Goal: Task Accomplishment & Management: Manage account settings

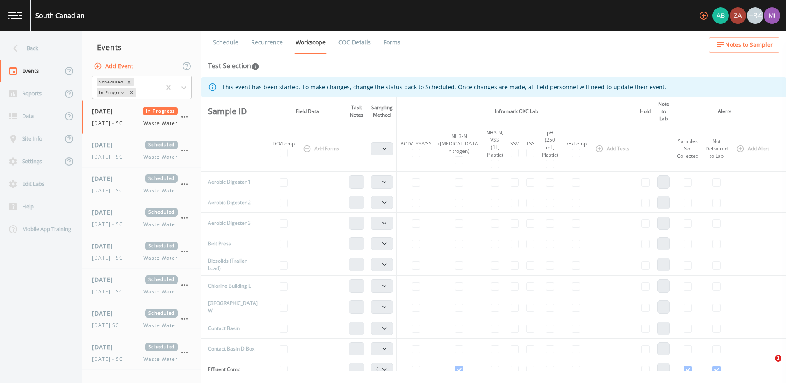
select select "b6a3c313-748b-4795-a028-792ad310bd60"
select select "092b3f94-5697-4c94-9891-da161916fdbb"
select select "b6a3c313-748b-4795-a028-792ad310bd60"
select select "092b3f94-5697-4c94-9891-da161916fdbb"
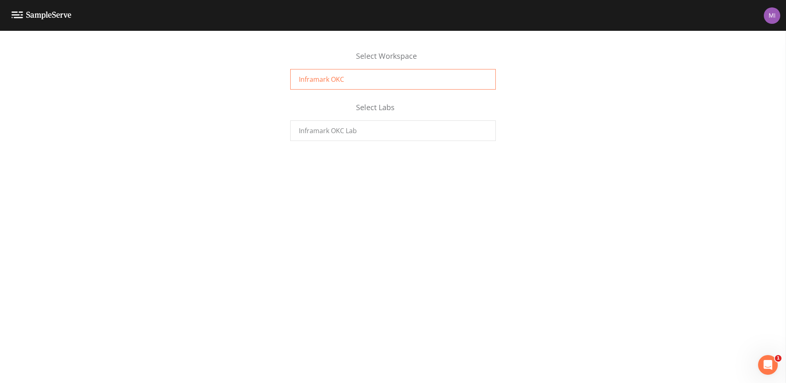
click at [348, 78] on div "Inframark OKC" at bounding box center [392, 79] width 205 height 21
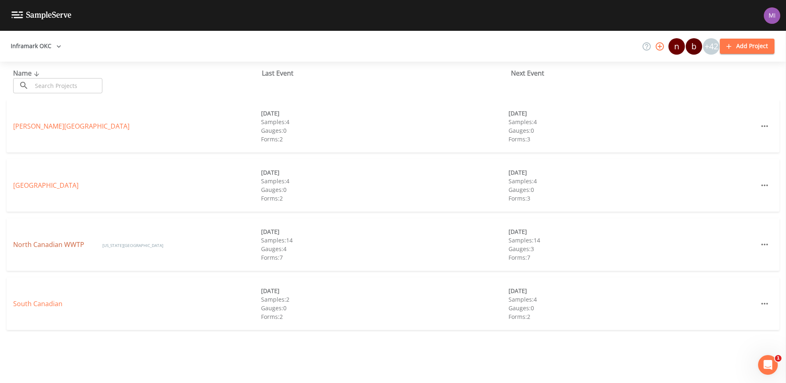
click at [44, 243] on link "North Canadian WWTP" at bounding box center [49, 244] width 73 height 9
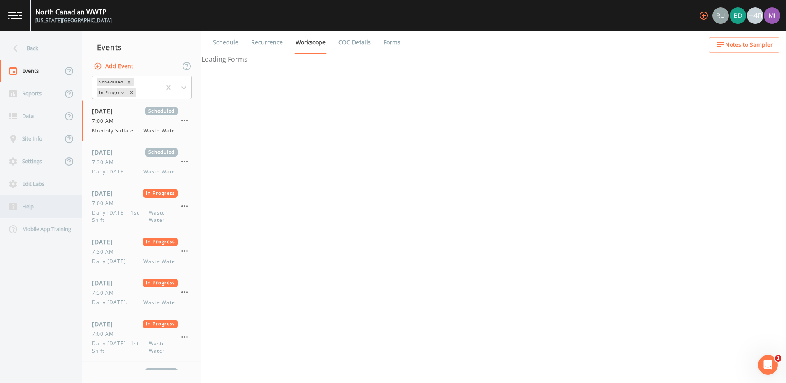
select select "b6a3c313-748b-4795-a028-792ad310bd60"
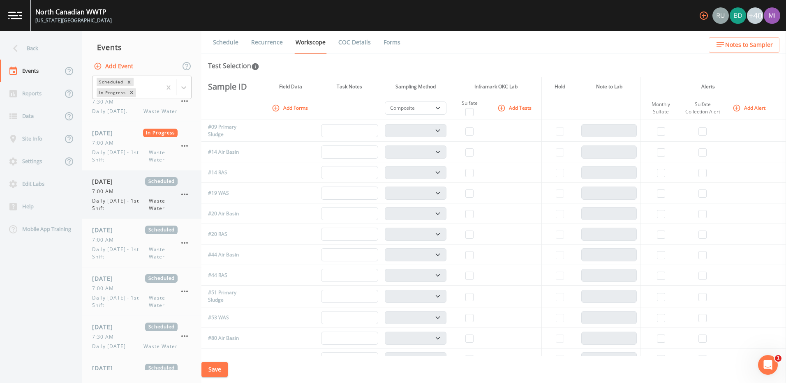
scroll to position [205, 0]
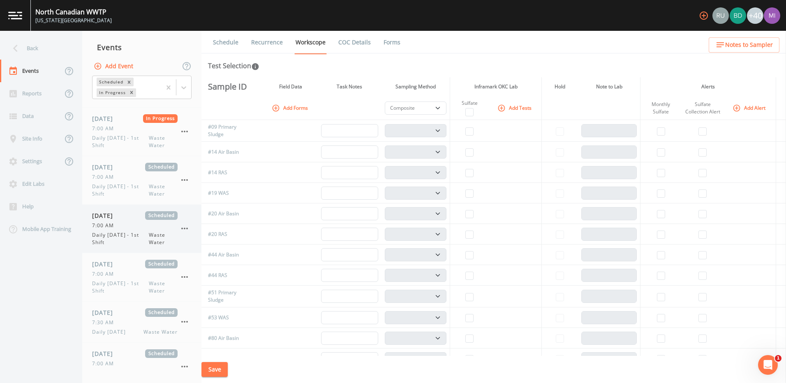
click at [138, 237] on span "Daily [DATE] - 1st Shift" at bounding box center [120, 238] width 57 height 15
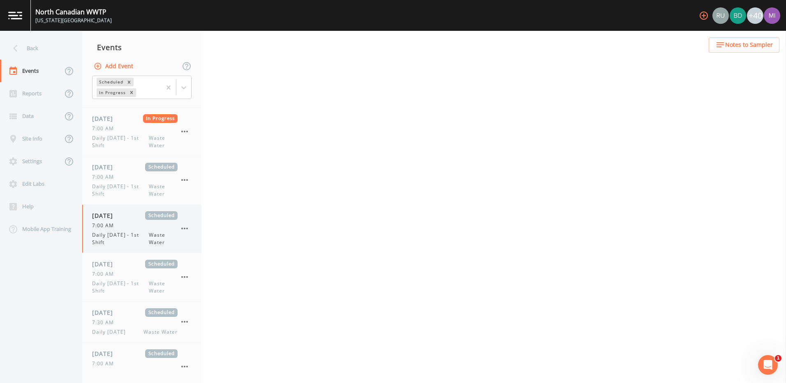
select select "b6a3c313-748b-4795-a028-792ad310bd60"
select select "092b3f94-5697-4c94-9891-da161916fdbb"
select select "b6a3c313-748b-4795-a028-792ad310bd60"
select select "092b3f94-5697-4c94-9891-da161916fdbb"
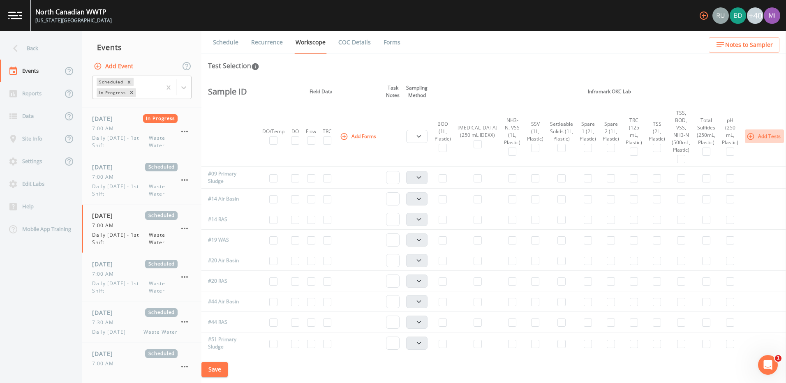
click at [744, 134] on button "Add Tests" at bounding box center [763, 136] width 39 height 14
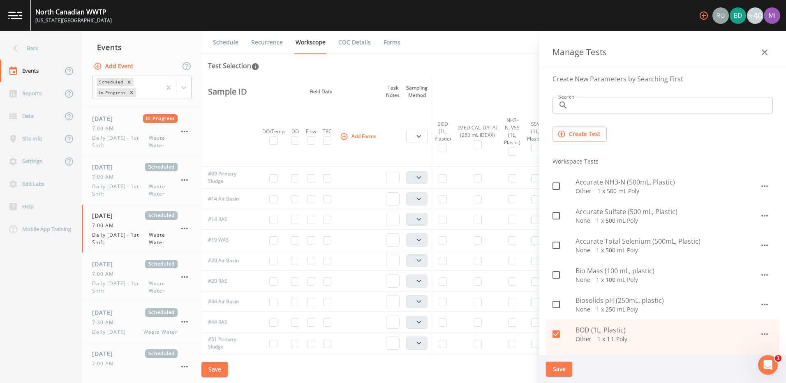
drag, startPoint x: 605, startPoint y: 104, endPoint x: 607, endPoint y: 110, distance: 6.9
click at [607, 110] on input "Search" at bounding box center [671, 105] width 201 height 16
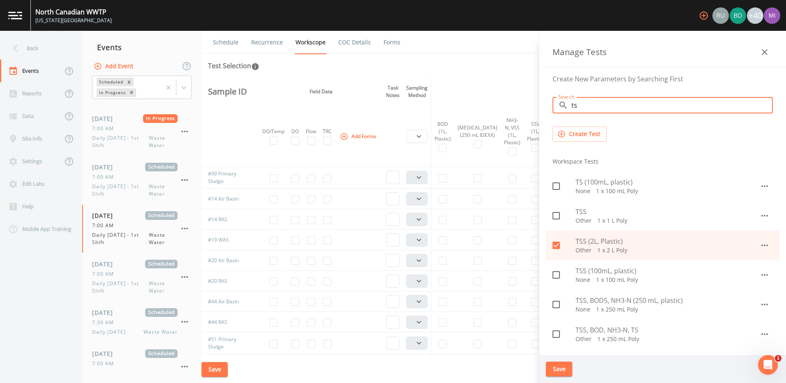
type input "ts"
click at [557, 186] on icon at bounding box center [556, 186] width 10 height 10
checkbox input "true"
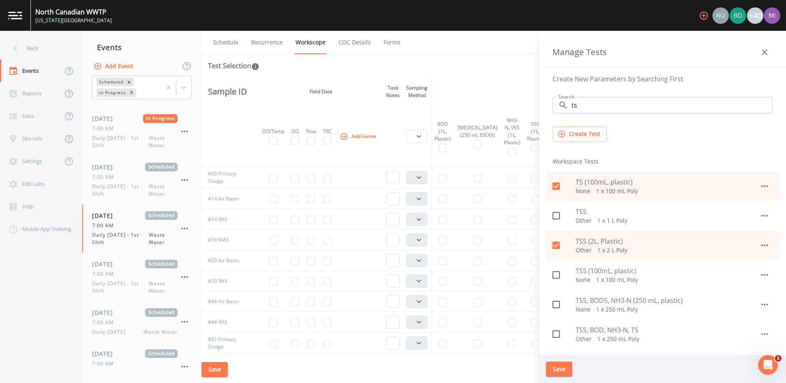
click at [555, 275] on icon at bounding box center [556, 275] width 10 height 10
checkbox input "true"
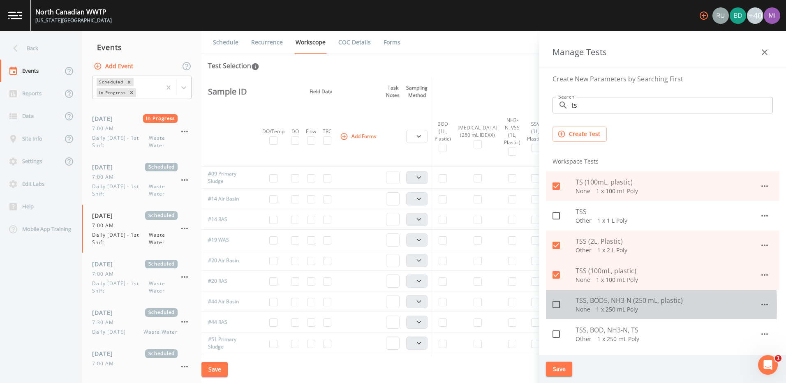
click at [554, 306] on icon at bounding box center [556, 305] width 10 height 10
checkbox input "true"
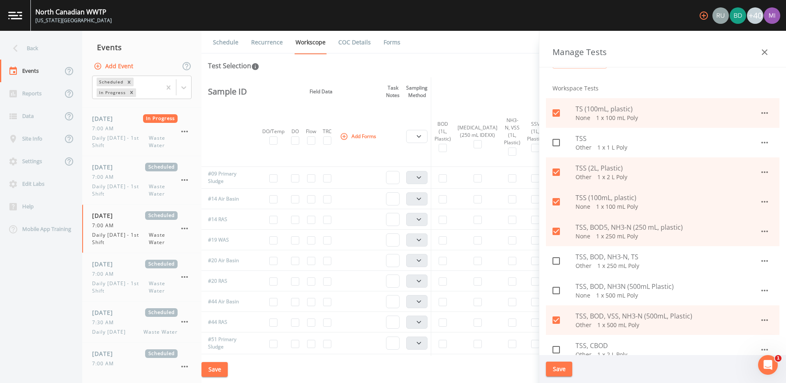
scroll to position [82, 0]
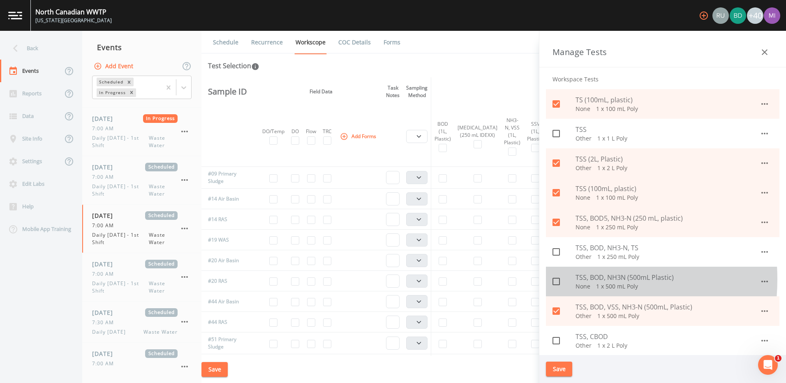
click at [555, 279] on input "checkbox" at bounding box center [551, 277] width 8 height 8
checkbox input "true"
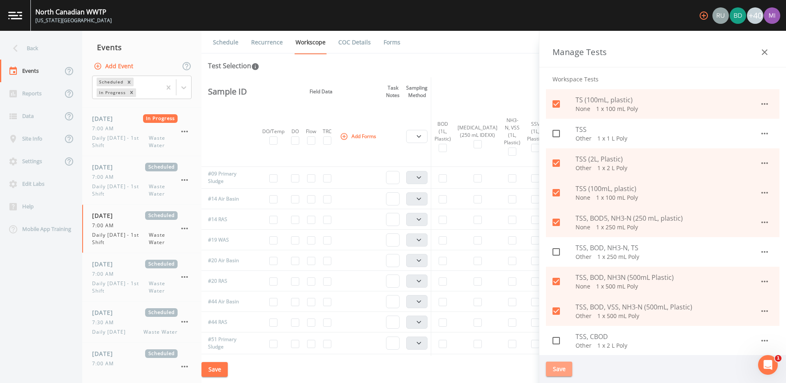
click at [561, 370] on button "Save" at bounding box center [559, 369] width 26 height 15
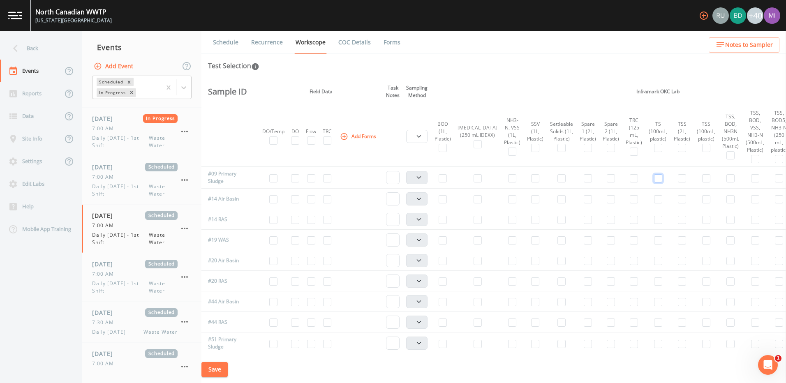
click at [654, 178] on input "checkbox" at bounding box center [658, 178] width 8 height 8
checkbox input "true"
select select "b6a3c313-748b-4795-a028-792ad310bd60"
click at [654, 344] on input "checkbox" at bounding box center [658, 344] width 8 height 8
checkbox input "true"
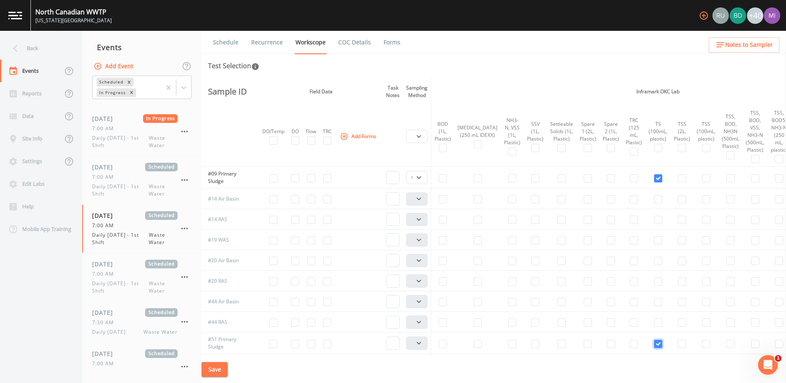
select select "b6a3c313-748b-4795-a028-792ad310bd60"
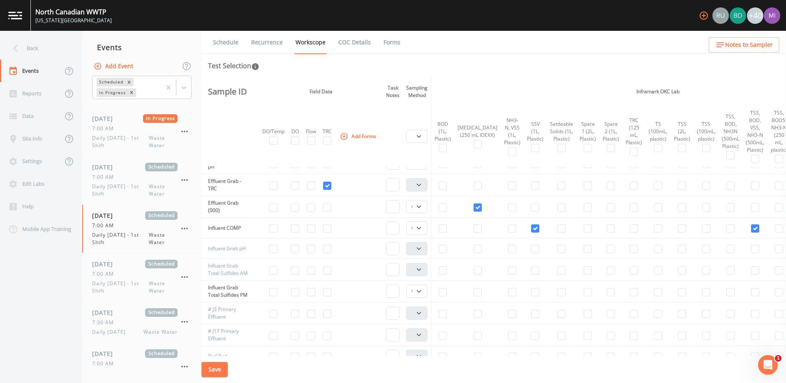
scroll to position [452, 0]
click at [726, 236] on input "checkbox" at bounding box center [730, 232] width 8 height 8
checkbox input "true"
select select "b6a3c313-748b-4795-a028-792ad310bd60"
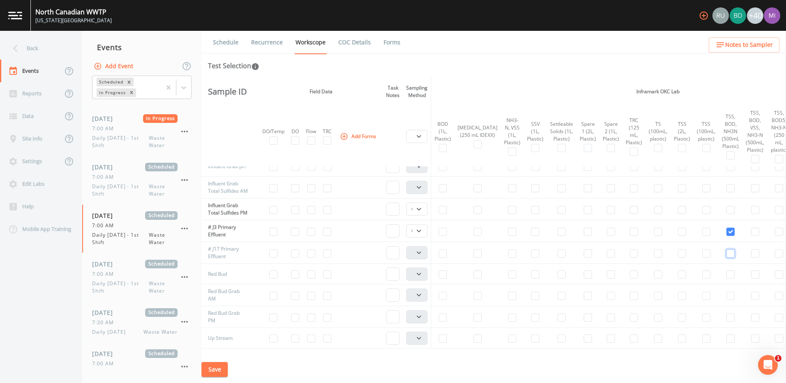
click at [726, 258] on input "checkbox" at bounding box center [730, 253] width 8 height 8
checkbox input "true"
select select "b6a3c313-748b-4795-a028-792ad310bd60"
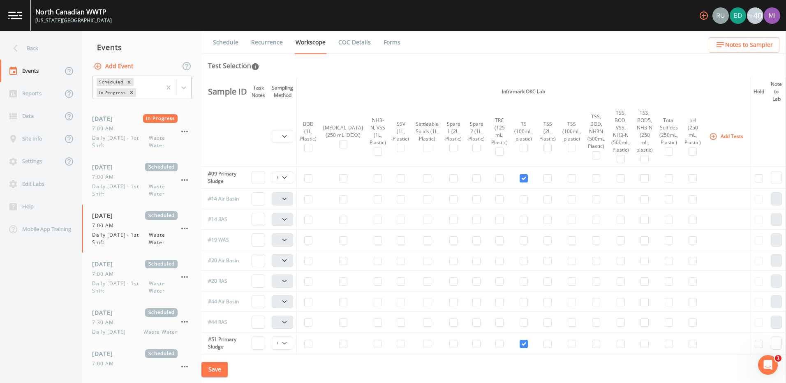
scroll to position [0, 135]
click at [707, 138] on button "Add Tests" at bounding box center [726, 136] width 39 height 14
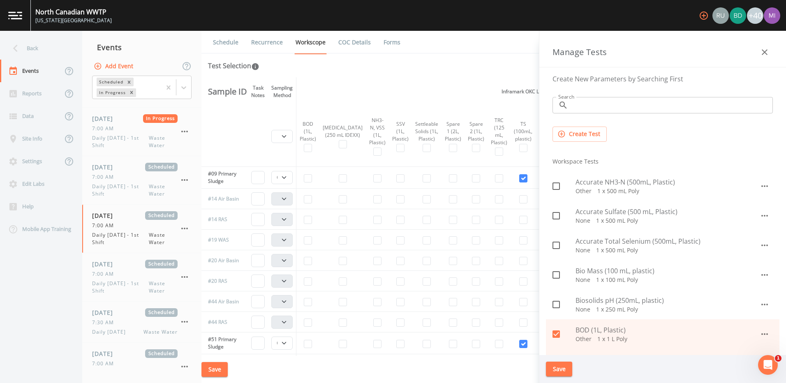
drag, startPoint x: 607, startPoint y: 106, endPoint x: 611, endPoint y: 110, distance: 5.8
click at [607, 106] on input "Search" at bounding box center [671, 105] width 201 height 16
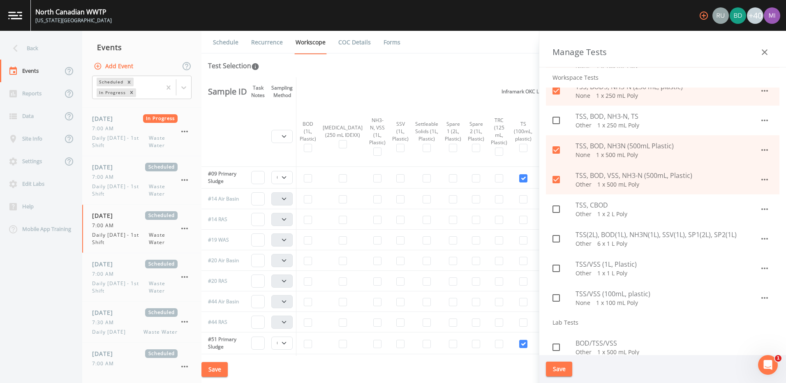
scroll to position [205, 0]
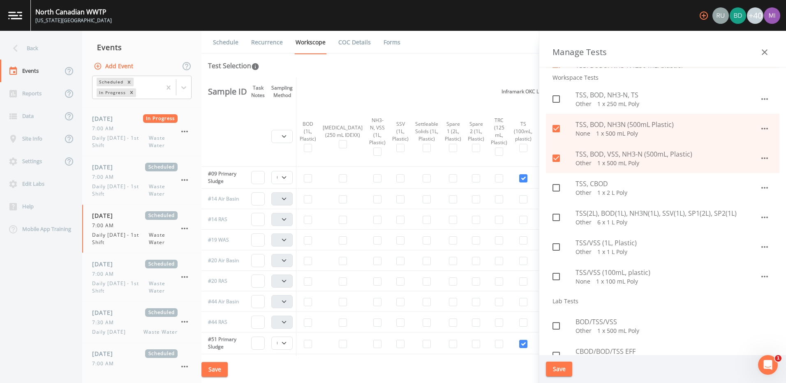
type input "tss"
click at [560, 278] on icon at bounding box center [556, 277] width 10 height 10
checkbox input "true"
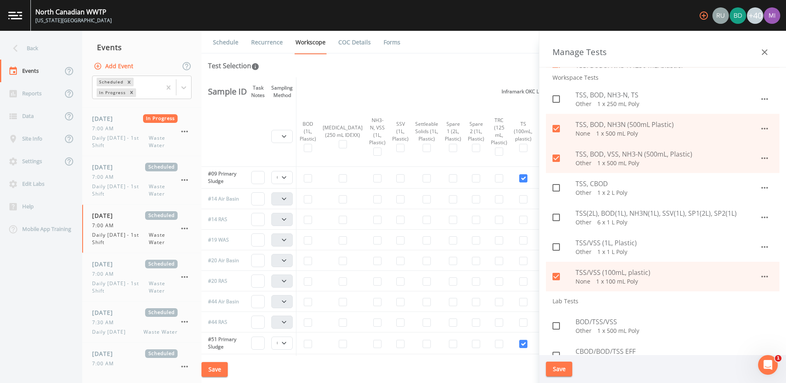
click at [558, 369] on button "Save" at bounding box center [559, 369] width 26 height 15
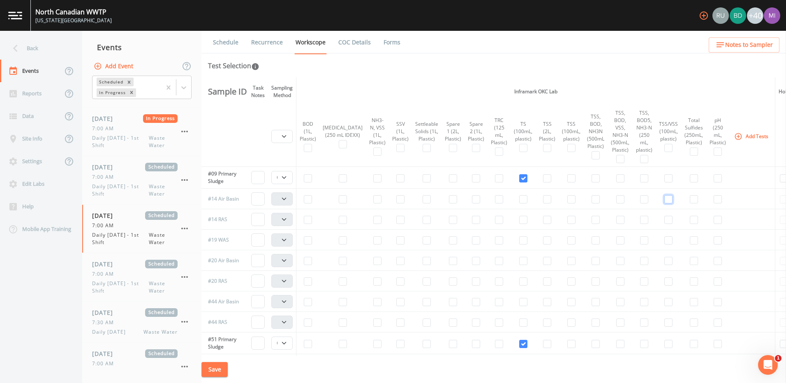
click at [664, 198] on input "checkbox" at bounding box center [668, 199] width 8 height 8
checkbox input "true"
select select "b6a3c313-748b-4795-a028-792ad310bd60"
click at [664, 263] on input "checkbox" at bounding box center [668, 261] width 8 height 8
checkbox input "true"
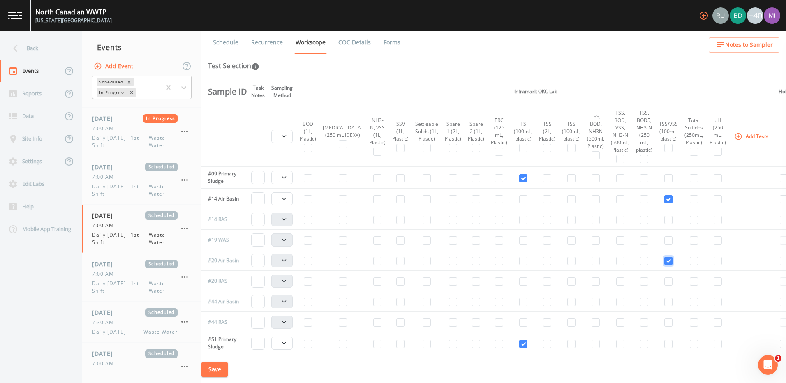
select select "b6a3c313-748b-4795-a028-792ad310bd60"
click at [664, 302] on input "checkbox" at bounding box center [668, 302] width 8 height 8
checkbox input "true"
select select "b6a3c313-748b-4795-a028-792ad310bd60"
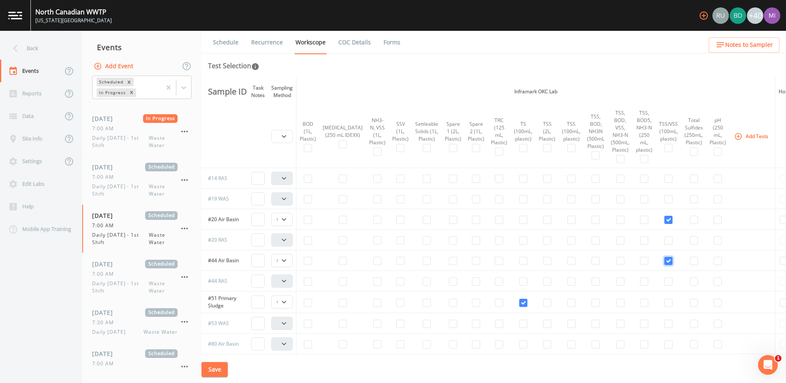
scroll to position [82, 135]
click at [664, 321] on input "checkbox" at bounding box center [668, 324] width 8 height 8
checkbox input "true"
select select "b6a3c313-748b-4795-a028-792ad310bd60"
click at [664, 344] on input "checkbox" at bounding box center [668, 344] width 8 height 8
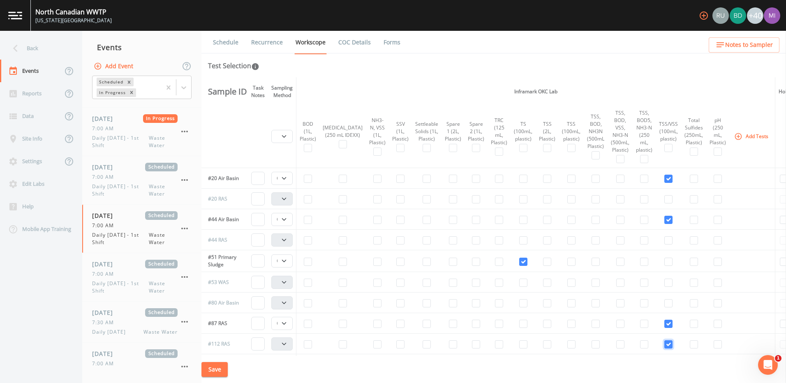
checkbox input "true"
select select "b6a3c313-748b-4795-a028-792ad310bd60"
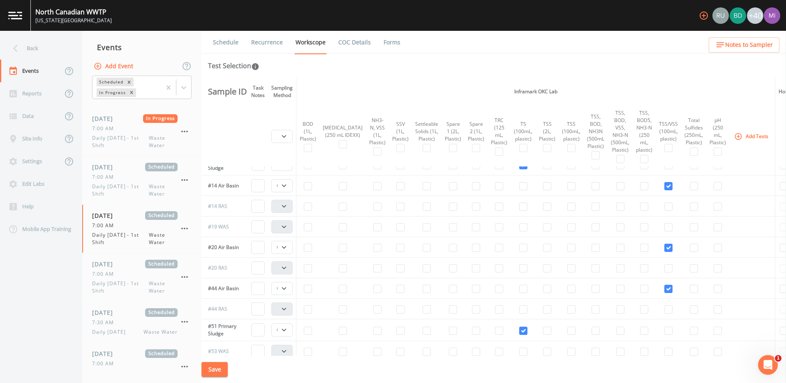
scroll to position [0, 135]
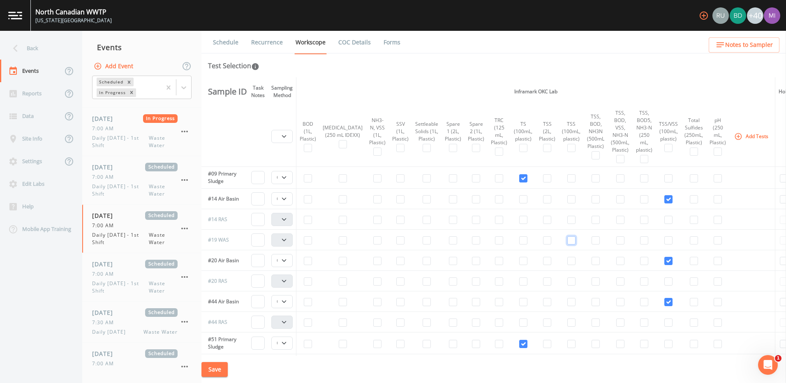
click at [567, 240] on input "checkbox" at bounding box center [571, 240] width 8 height 8
checkbox input "true"
select select "b6a3c313-748b-4795-a028-792ad310bd60"
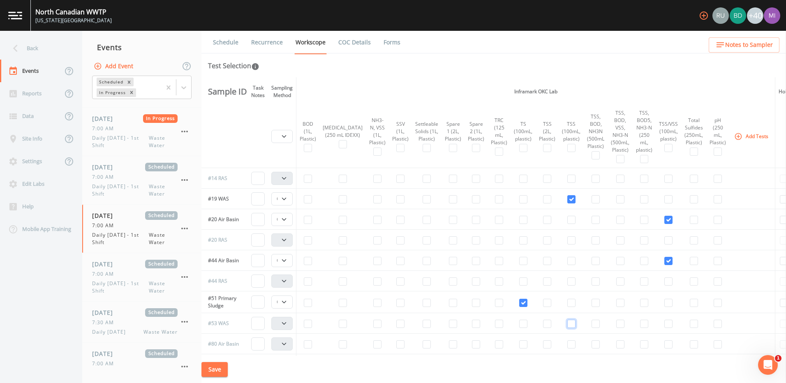
click at [567, 324] on input "checkbox" at bounding box center [571, 324] width 8 height 8
checkbox input "true"
select select "b6a3c313-748b-4795-a028-792ad310bd60"
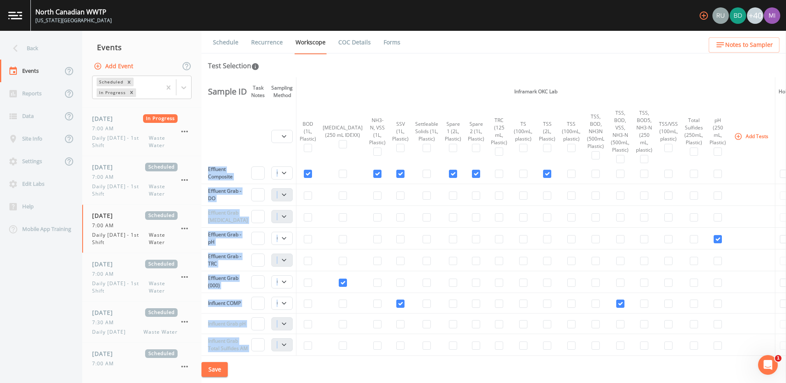
drag, startPoint x: 304, startPoint y: 353, endPoint x: 281, endPoint y: 354, distance: 22.2
click at [281, 355] on div "Sample ID Field Data Task Notes Sampling Method Inframark OKC Lab Hold Note to …" at bounding box center [493, 216] width 584 height 279
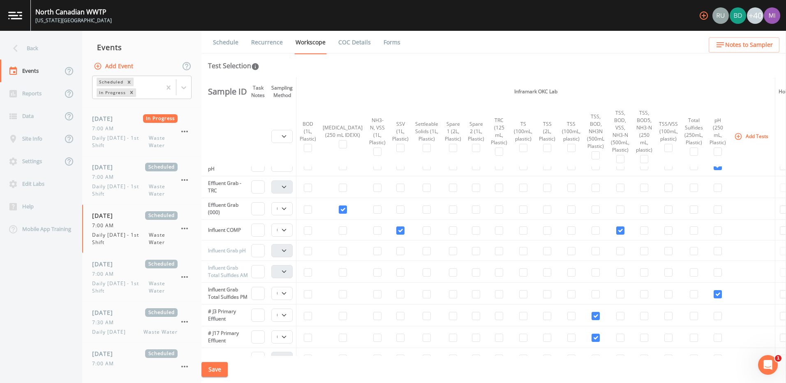
drag, startPoint x: 281, startPoint y: 354, endPoint x: 257, endPoint y: 358, distance: 25.0
click at [256, 359] on div "Save" at bounding box center [493, 370] width 584 height 28
click at [328, 356] on div "Save" at bounding box center [493, 370] width 584 height 28
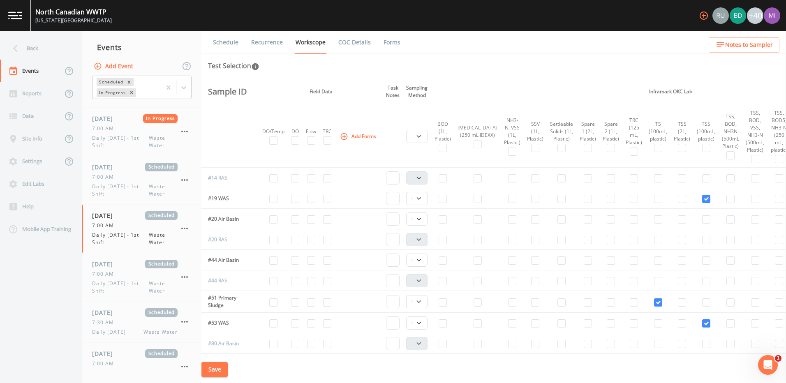
scroll to position [39, 0]
click at [313, 326] on input "checkbox" at bounding box center [311, 326] width 8 height 8
checkbox input "true"
click at [213, 364] on button "Save" at bounding box center [214, 369] width 26 height 15
click at [363, 134] on button "Add Forms" at bounding box center [358, 136] width 41 height 14
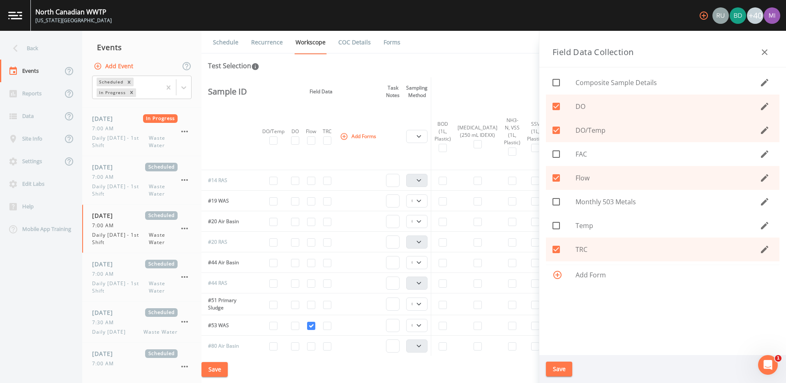
click at [558, 131] on icon at bounding box center [555, 130] width 7 height 7
checkbox input "false"
drag, startPoint x: 555, startPoint y: 154, endPoint x: 549, endPoint y: 175, distance: 21.4
click at [555, 154] on icon at bounding box center [556, 154] width 10 height 10
checkbox input "true"
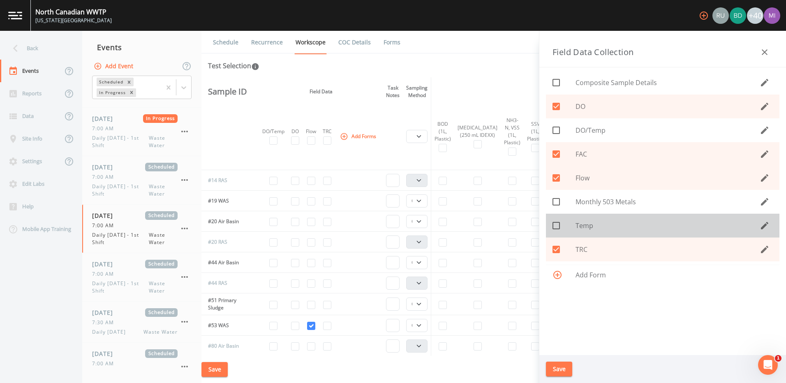
drag, startPoint x: 554, startPoint y: 223, endPoint x: 544, endPoint y: 246, distance: 24.9
click at [554, 225] on span at bounding box center [555, 225] width 17 height 17
checkbox input "true"
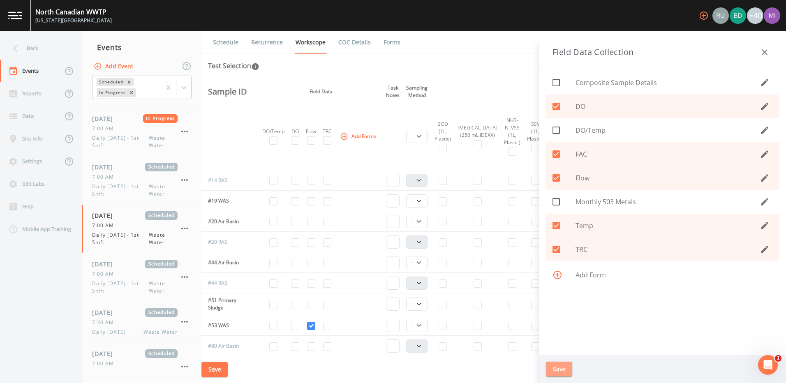
click at [555, 373] on button "Save" at bounding box center [559, 369] width 26 height 15
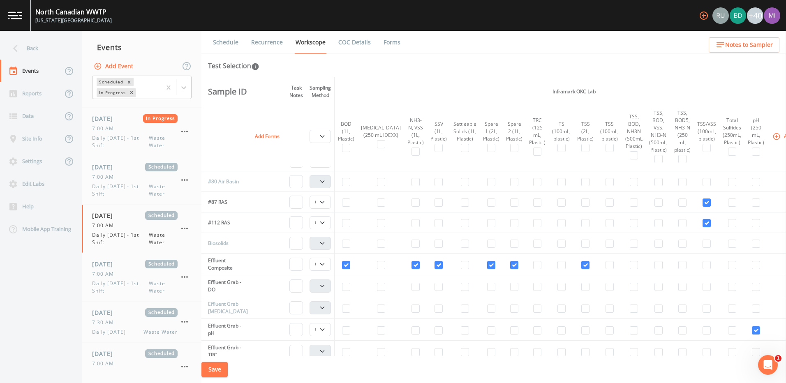
scroll to position [203, 167]
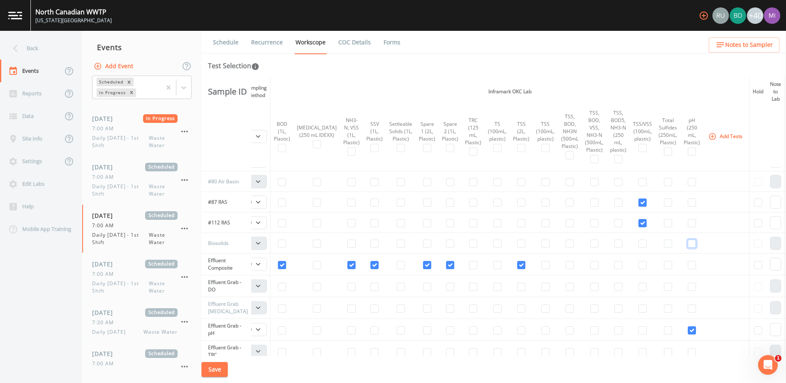
click at [687, 244] on input "checkbox" at bounding box center [691, 244] width 8 height 8
checkbox input "true"
select select "b6a3c313-748b-4795-a028-792ad310bd60"
drag, startPoint x: 616, startPoint y: 353, endPoint x: 505, endPoint y: 349, distance: 111.0
click at [505, 349] on tr "Effluent Grab - TRC Composite Grab" at bounding box center [465, 352] width 862 height 22
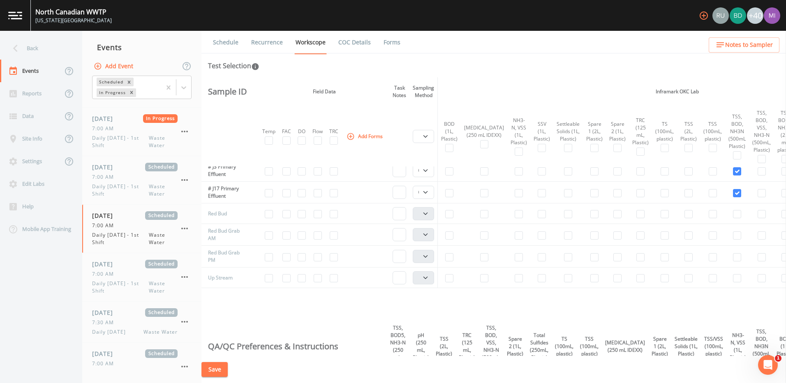
scroll to position [491, 0]
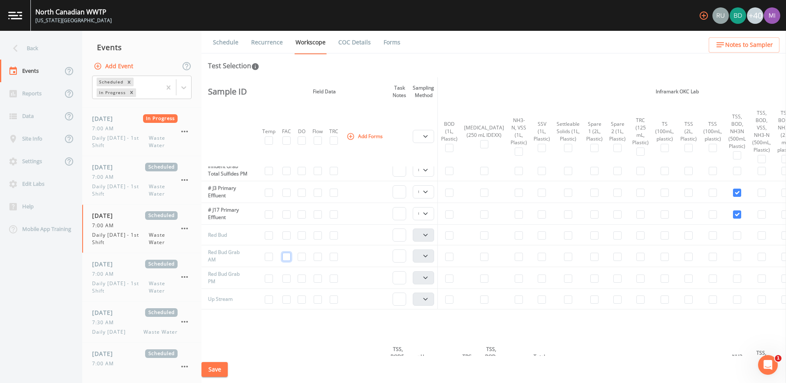
click at [290, 261] on input "checkbox" at bounding box center [286, 257] width 8 height 8
checkbox input "true"
click at [290, 283] on input "checkbox" at bounding box center [286, 278] width 8 height 8
checkbox input "true"
click at [322, 240] on input "checkbox" at bounding box center [317, 235] width 8 height 8
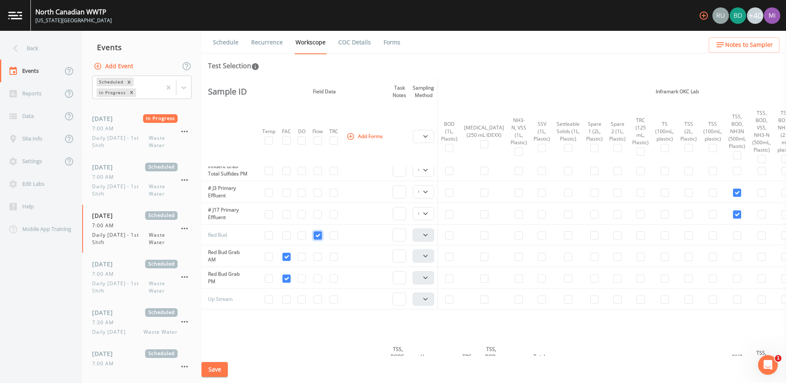
checkbox input "true"
click at [480, 240] on input "checkbox" at bounding box center [484, 235] width 8 height 8
checkbox input "true"
select select "b6a3c313-748b-4795-a028-792ad310bd60"
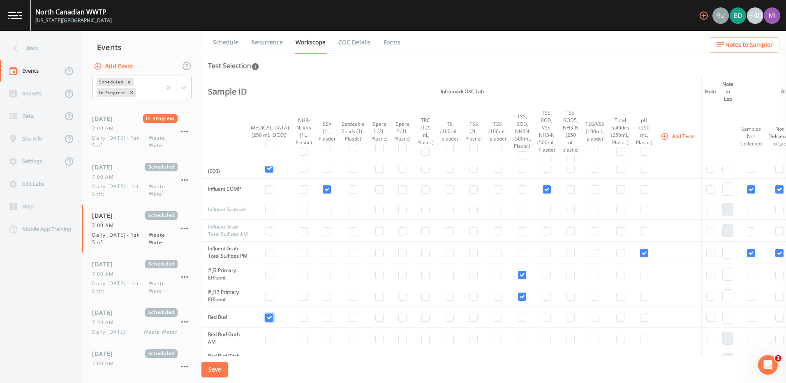
scroll to position [409, 197]
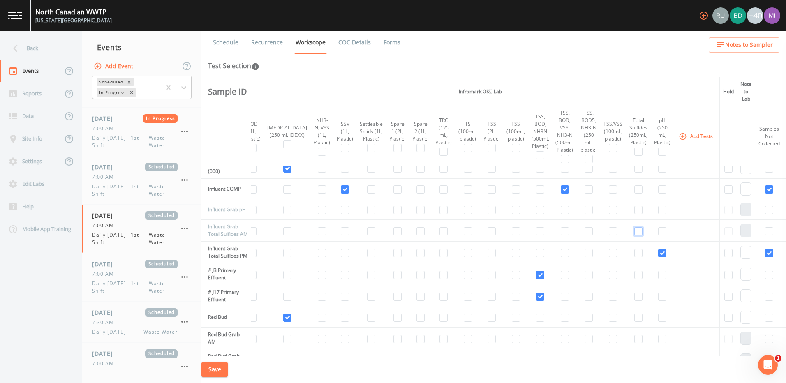
click at [634, 235] on input "checkbox" at bounding box center [638, 231] width 8 height 8
checkbox input "true"
select select "b6a3c313-748b-4795-a028-792ad310bd60"
click at [634, 257] on input "checkbox" at bounding box center [638, 253] width 8 height 8
checkbox input "true"
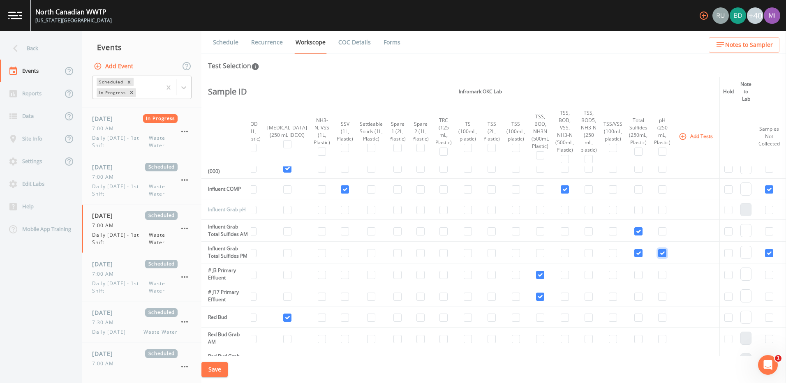
click at [658, 257] on input "checkbox" at bounding box center [662, 253] width 8 height 8
checkbox input "false"
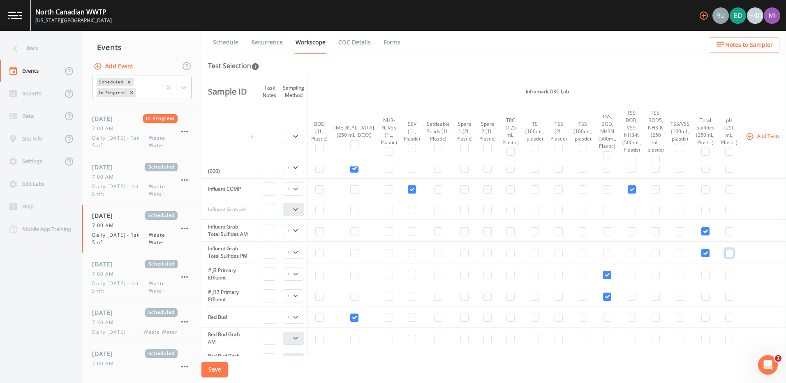
scroll to position [409, 198]
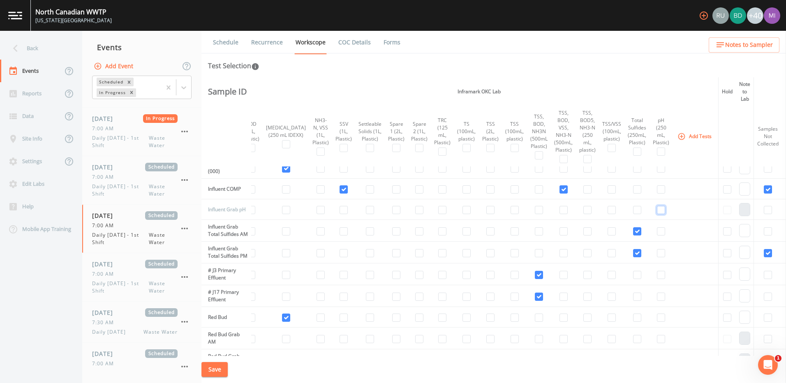
click at [657, 209] on input "checkbox" at bounding box center [661, 210] width 8 height 8
checkbox input "true"
select select "b6a3c313-748b-4795-a028-792ad310bd60"
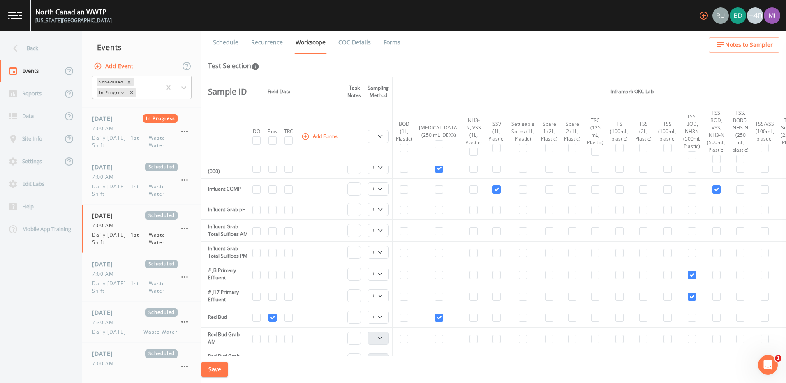
scroll to position [409, 0]
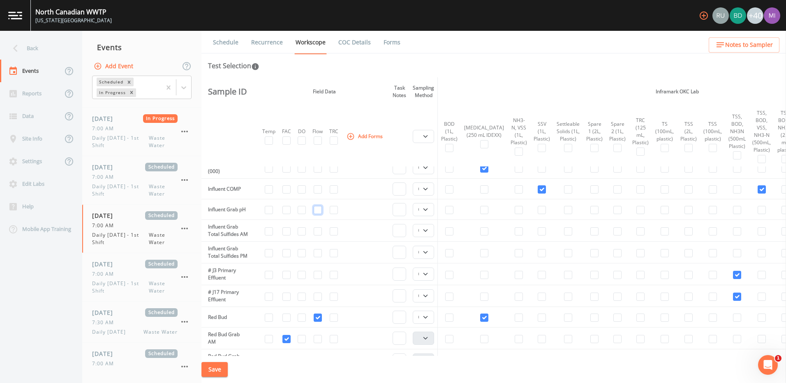
click at [318, 208] on input "checkbox" at bounding box center [317, 210] width 8 height 8
checkbox input "true"
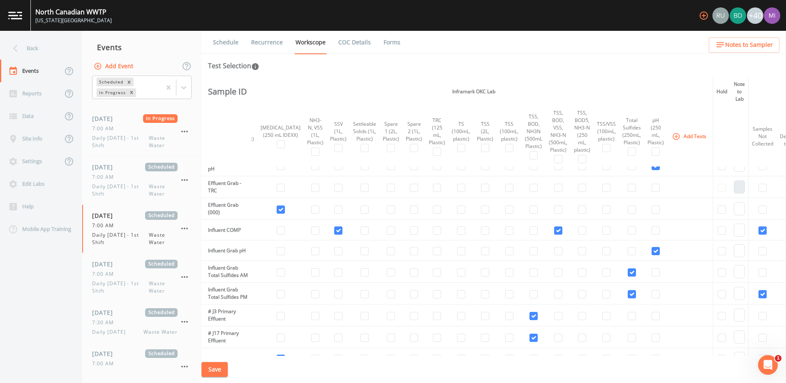
scroll to position [327, 203]
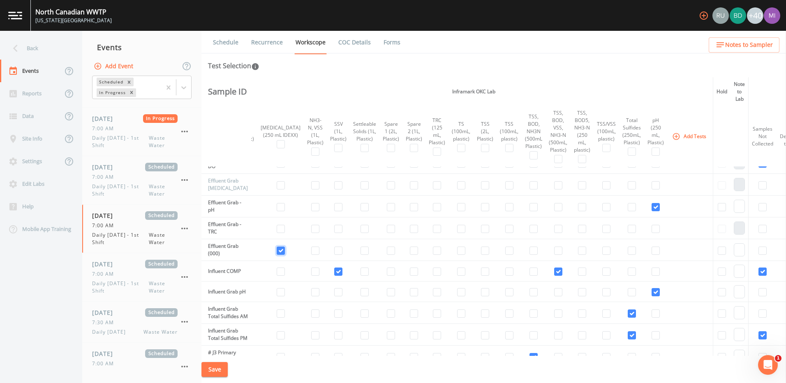
click at [277, 251] on input "checkbox" at bounding box center [281, 251] width 8 height 8
checkbox input "false"
select select
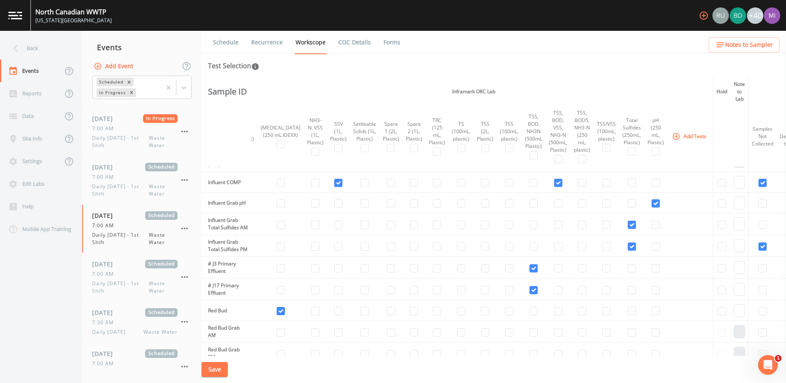
scroll to position [454, 203]
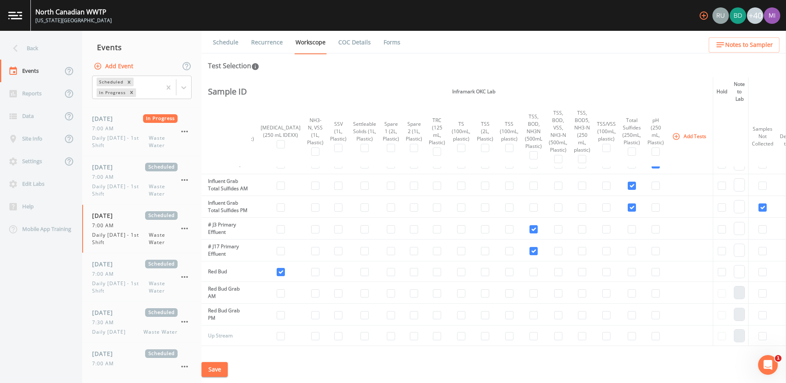
drag, startPoint x: 365, startPoint y: 356, endPoint x: 357, endPoint y: 353, distance: 8.9
click at [357, 353] on div "Schedule Recurrence Workscope COC Details Forms Test Selection Sample ID Field …" at bounding box center [493, 207] width 584 height 352
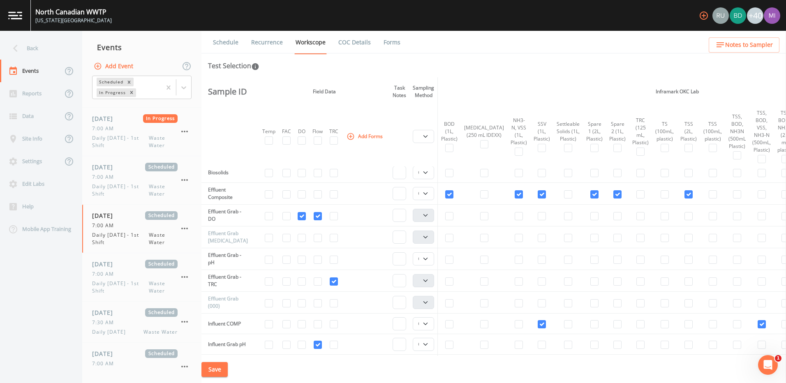
scroll to position [288, 0]
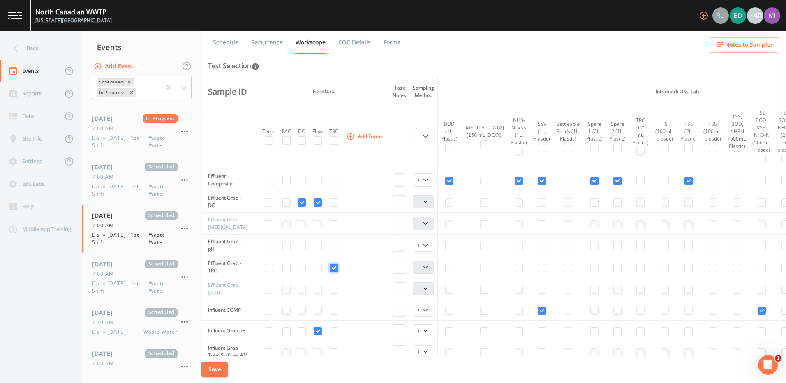
click at [335, 271] on input "checkbox" at bounding box center [334, 268] width 8 height 8
checkbox input "true"
click at [320, 247] on input "checkbox" at bounding box center [317, 246] width 8 height 8
checkbox input "true"
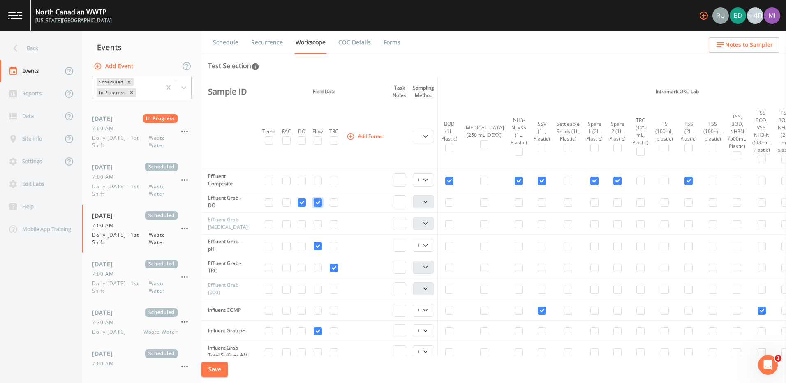
click at [322, 204] on input "checkbox" at bounding box center [317, 202] width 8 height 8
checkbox input "false"
click at [267, 201] on input "checkbox" at bounding box center [269, 202] width 8 height 8
checkbox input "true"
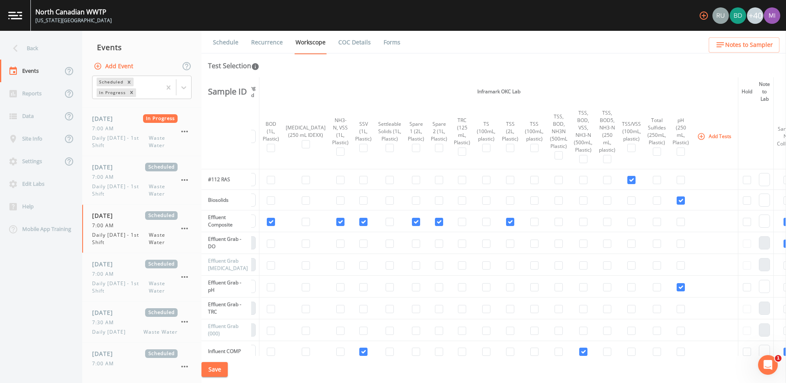
scroll to position [247, 181]
click at [223, 371] on button "Save" at bounding box center [214, 369] width 26 height 15
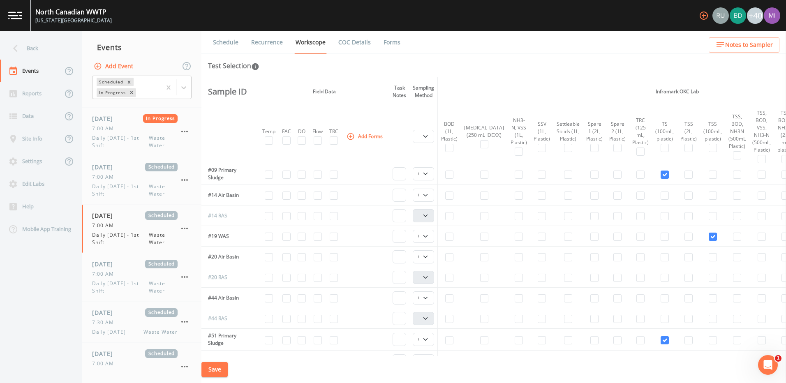
scroll to position [0, 0]
drag, startPoint x: 428, startPoint y: 178, endPoint x: 424, endPoint y: 180, distance: 4.7
click at [428, 178] on select "Composite Grab" at bounding box center [423, 177] width 21 height 13
select select "092b3f94-5697-4c94-9891-da161916fdbb"
click at [415, 171] on select "Composite Grab" at bounding box center [423, 177] width 21 height 13
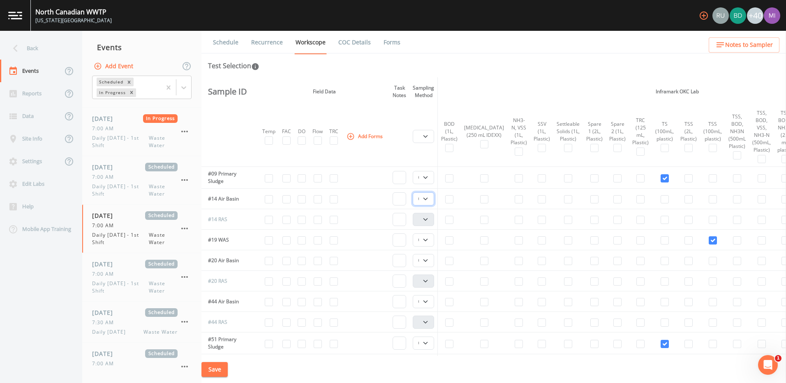
click at [429, 199] on select "Composite Grab" at bounding box center [423, 198] width 21 height 13
select select "092b3f94-5697-4c94-9891-da161916fdbb"
click at [415, 192] on select "Composite Grab" at bounding box center [423, 198] width 21 height 13
click at [429, 240] on select "Composite Grab" at bounding box center [423, 239] width 21 height 13
select select "092b3f94-5697-4c94-9891-da161916fdbb"
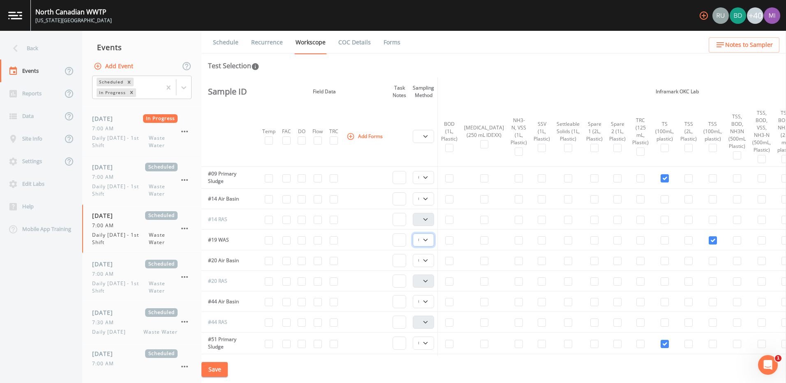
click at [415, 233] on select "Composite Grab" at bounding box center [423, 239] width 21 height 13
click at [429, 260] on select "Composite Grab" at bounding box center [423, 260] width 21 height 13
select select "092b3f94-5697-4c94-9891-da161916fdbb"
click at [415, 254] on select "Composite Grab" at bounding box center [423, 260] width 21 height 13
click at [429, 301] on select "Composite Grab" at bounding box center [423, 301] width 21 height 13
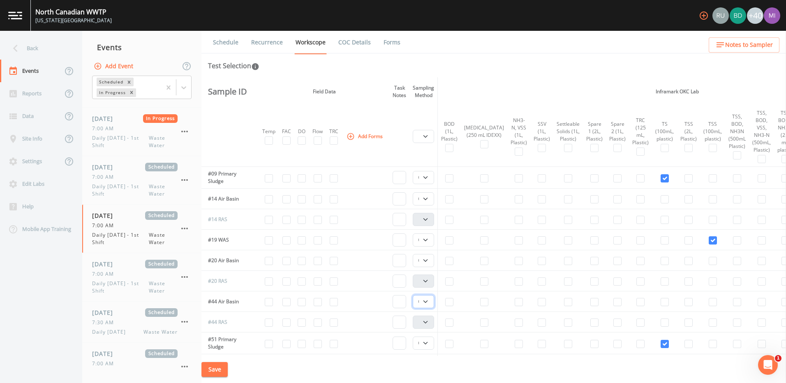
select select "092b3f94-5697-4c94-9891-da161916fdbb"
click at [415, 295] on select "Composite Grab" at bounding box center [423, 301] width 21 height 13
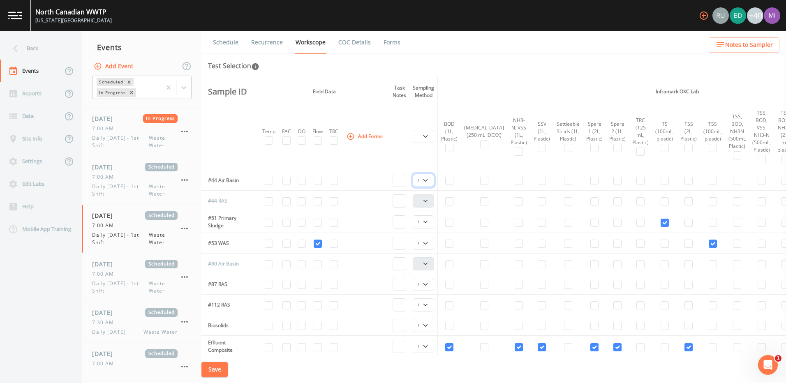
scroll to position [123, 0]
click at [429, 219] on select "Composite Grab" at bounding box center [423, 219] width 21 height 13
select select "092b3f94-5697-4c94-9891-da161916fdbb"
click at [415, 213] on select "Composite Grab" at bounding box center [423, 219] width 21 height 13
drag, startPoint x: 428, startPoint y: 239, endPoint x: 428, endPoint y: 246, distance: 7.4
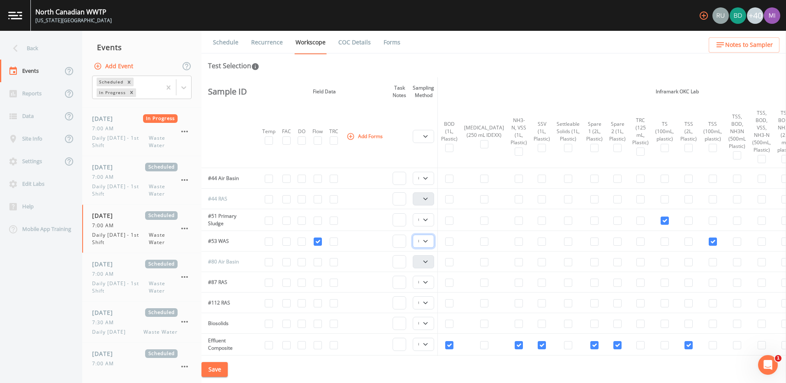
click at [428, 239] on select "Composite Grab" at bounding box center [423, 241] width 21 height 13
select select "092b3f94-5697-4c94-9891-da161916fdbb"
click at [415, 235] on select "Composite Grab" at bounding box center [423, 241] width 21 height 13
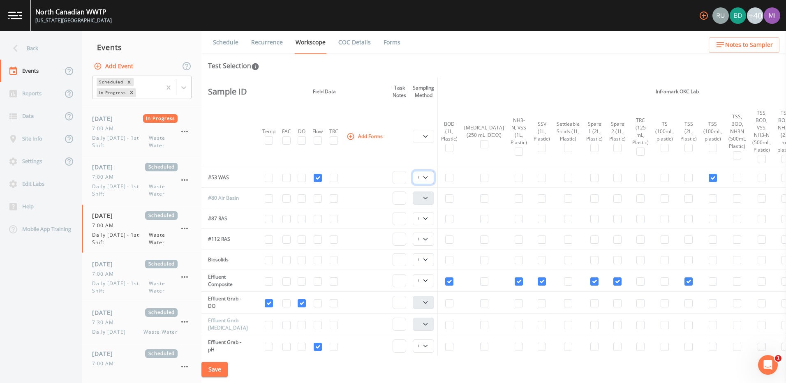
scroll to position [205, 0]
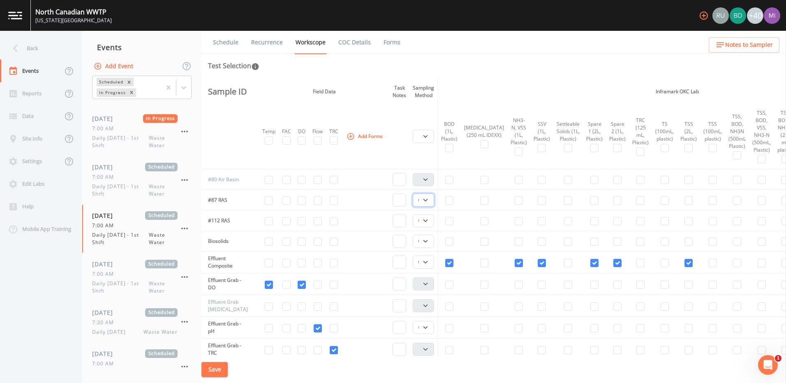
click at [430, 200] on select "Composite Grab" at bounding box center [423, 200] width 21 height 13
select select "092b3f94-5697-4c94-9891-da161916fdbb"
click at [415, 194] on select "Composite Grab" at bounding box center [423, 200] width 21 height 13
click at [431, 219] on select "Composite Grab" at bounding box center [423, 220] width 21 height 13
select select "092b3f94-5697-4c94-9891-da161916fdbb"
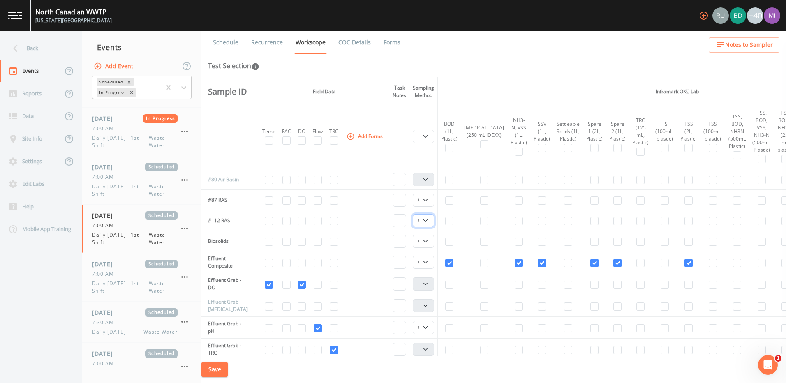
click at [415, 214] on select "Composite Grab" at bounding box center [423, 220] width 21 height 13
click at [428, 239] on select "Composite Grab" at bounding box center [423, 241] width 21 height 13
select select "092b3f94-5697-4c94-9891-da161916fdbb"
click at [415, 235] on select "Composite Grab" at bounding box center [423, 241] width 21 height 13
click at [428, 260] on select "Composite Grab" at bounding box center [423, 262] width 21 height 13
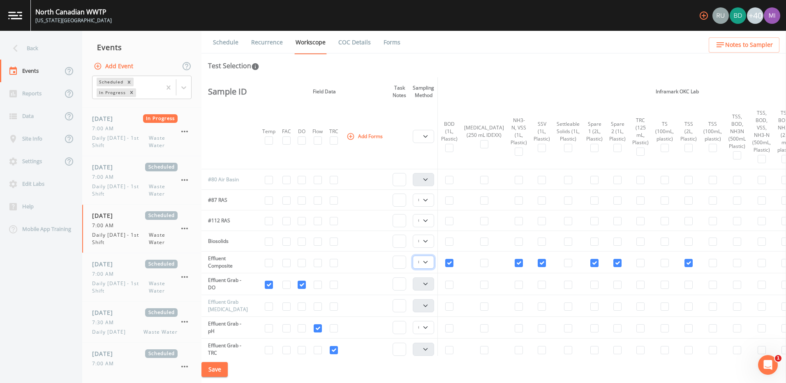
click at [428, 260] on select "Composite Grab" at bounding box center [423, 262] width 21 height 13
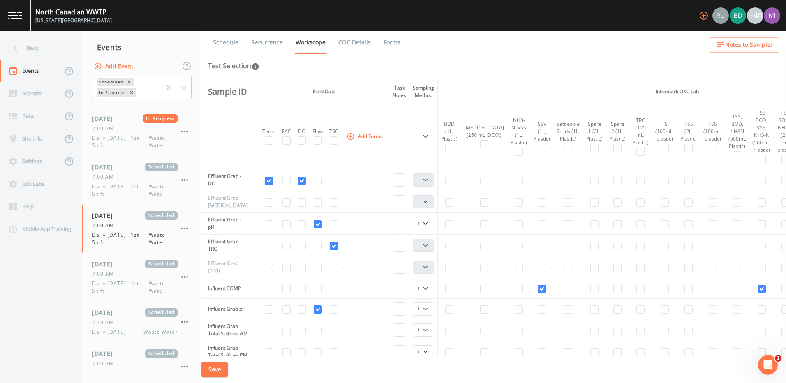
scroll to position [329, 0]
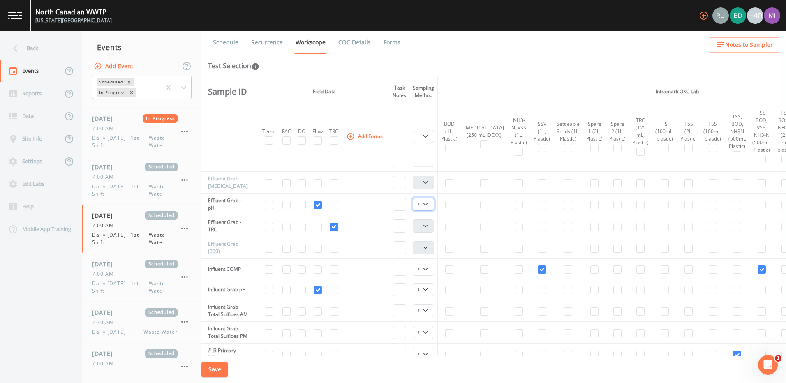
click at [428, 203] on select "Composite Grab" at bounding box center [423, 204] width 21 height 13
click at [429, 204] on select "Composite Grab" at bounding box center [423, 204] width 21 height 13
click at [430, 269] on select "Composite Grab" at bounding box center [423, 269] width 21 height 13
click at [429, 288] on select "Composite Grab" at bounding box center [423, 289] width 21 height 13
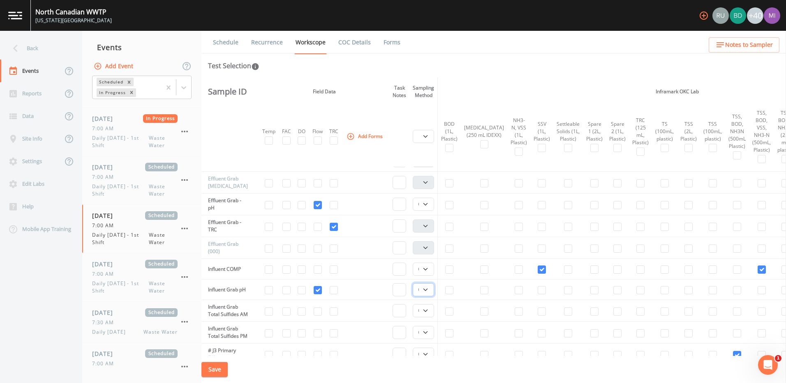
select select "092b3f94-5697-4c94-9891-da161916fdbb"
click at [415, 283] on select "Composite Grab" at bounding box center [423, 289] width 21 height 13
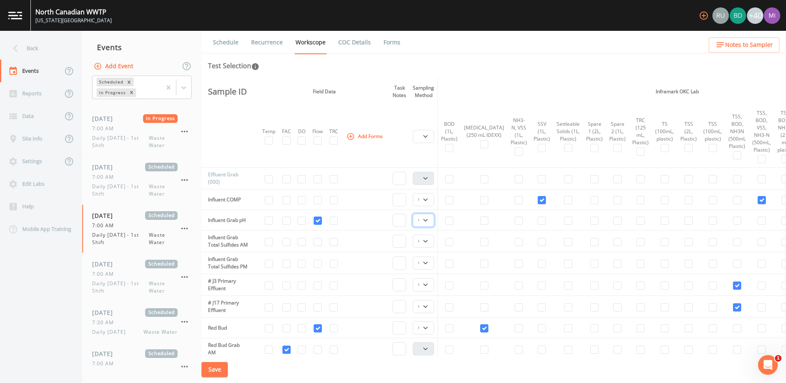
scroll to position [411, 0]
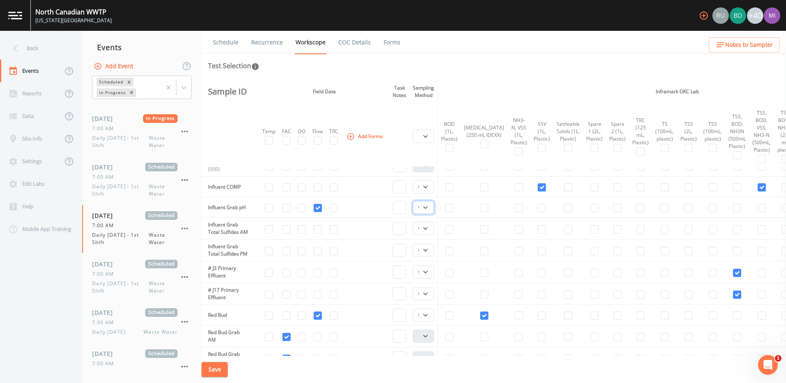
click at [428, 207] on select "Composite Grab" at bounding box center [423, 207] width 21 height 13
click at [429, 233] on select "Composite Grab" at bounding box center [423, 228] width 21 height 13
select select "092b3f94-5697-4c94-9891-da161916fdbb"
click at [415, 226] on select "Composite Grab" at bounding box center [423, 228] width 21 height 13
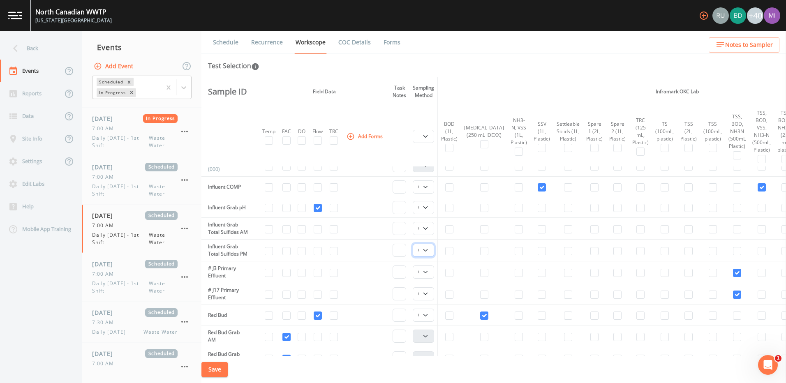
click at [429, 257] on select "Composite Grab" at bounding box center [423, 250] width 21 height 13
click at [415, 255] on select "Composite Grab" at bounding box center [423, 250] width 21 height 13
drag, startPoint x: 429, startPoint y: 232, endPoint x: 428, endPoint y: 240, distance: 8.2
click at [429, 232] on select "Composite Grab" at bounding box center [423, 228] width 21 height 13
click at [415, 226] on select "Composite Grab" at bounding box center [423, 228] width 21 height 13
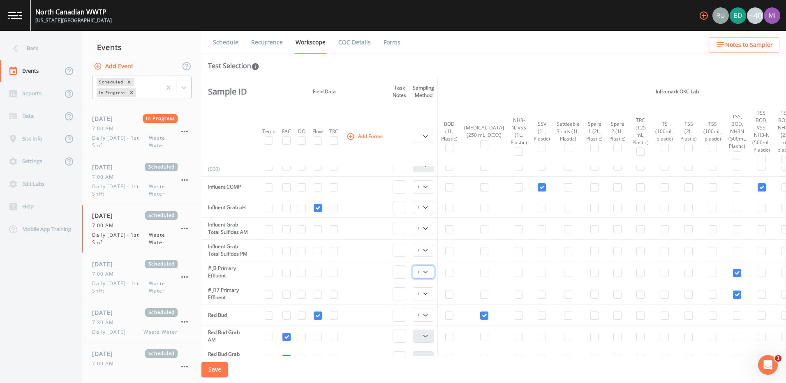
click at [428, 279] on select "Composite Grab" at bounding box center [423, 271] width 21 height 13
select select "092b3f94-5697-4c94-9891-da161916fdbb"
click at [415, 279] on select "Composite Grab" at bounding box center [423, 271] width 21 height 13
click at [427, 300] on select "Composite Grab" at bounding box center [423, 293] width 21 height 13
select select "092b3f94-5697-4c94-9891-da161916fdbb"
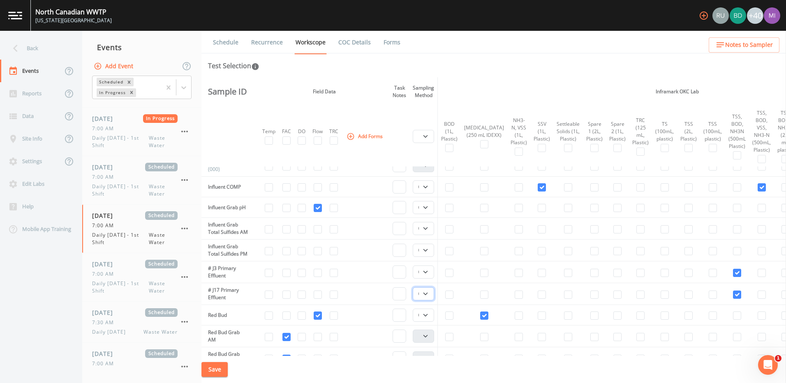
click at [415, 300] on select "Composite Grab" at bounding box center [423, 293] width 21 height 13
click at [428, 279] on select "Composite Grab" at bounding box center [423, 271] width 21 height 13
click at [429, 279] on select "Composite Grab" at bounding box center [423, 271] width 21 height 13
click at [428, 322] on select "Composite Grab" at bounding box center [423, 315] width 21 height 13
select select "092b3f94-5697-4c94-9891-da161916fdbb"
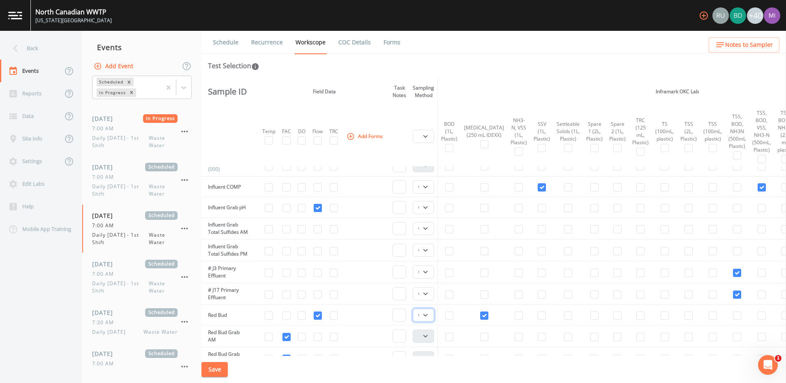
click at [415, 322] on select "Composite Grab" at bounding box center [423, 315] width 21 height 13
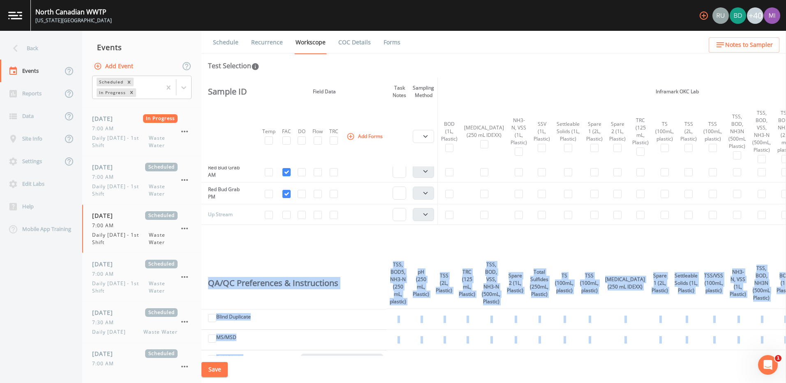
scroll to position [575, 0]
click at [220, 369] on button "Save" at bounding box center [214, 369] width 26 height 15
click at [270, 43] on link "Recurrence" at bounding box center [267, 42] width 34 height 23
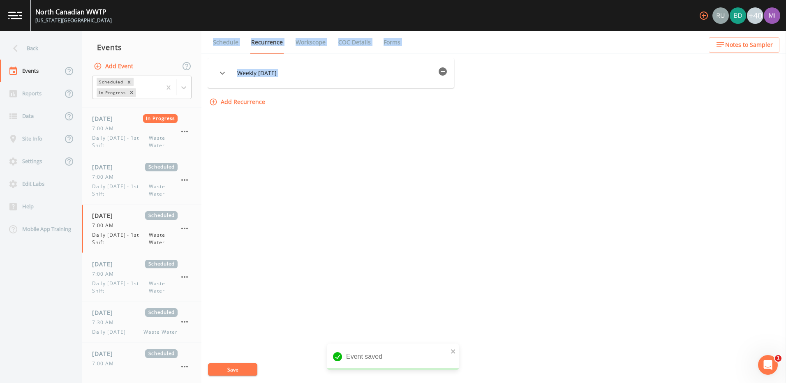
click at [227, 74] on icon "button" at bounding box center [222, 73] width 10 height 10
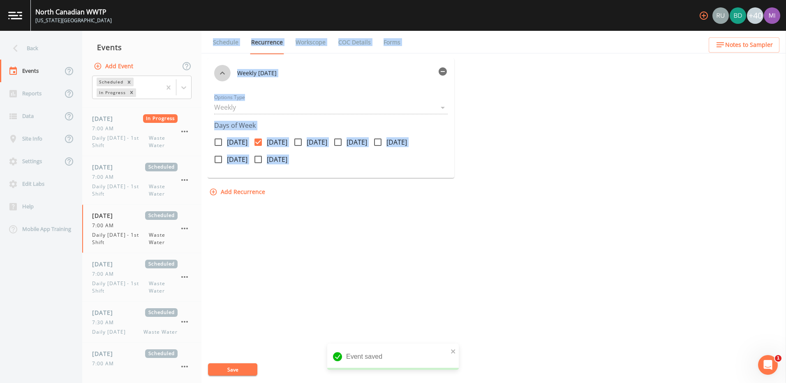
click at [225, 74] on icon "button" at bounding box center [222, 72] width 5 height 3
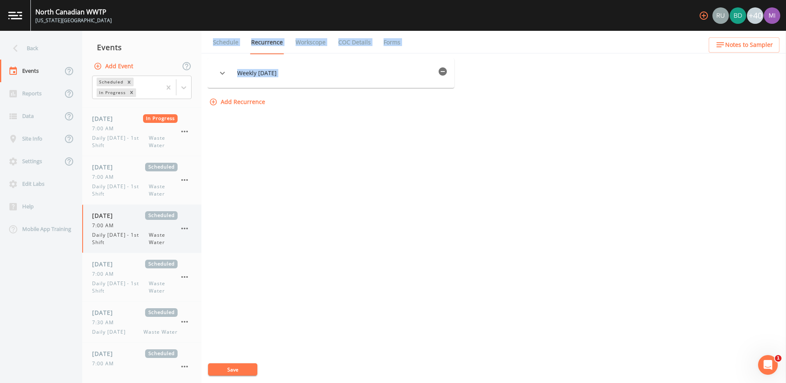
click at [123, 228] on div "7:00 AM" at bounding box center [134, 225] width 85 height 7
select select "092b3f94-5697-4c94-9891-da161916fdbb"
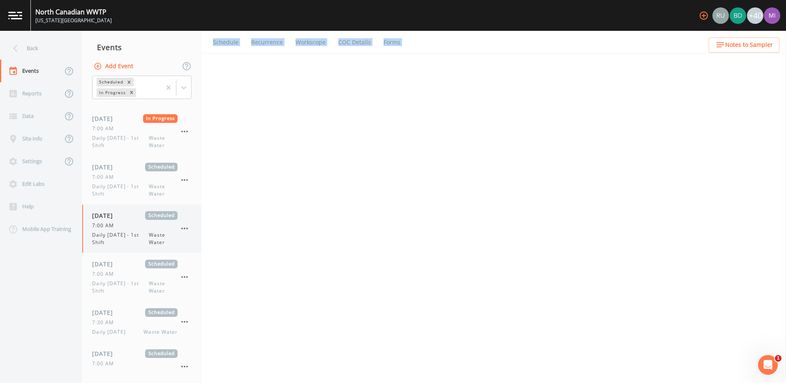
select select "092b3f94-5697-4c94-9891-da161916fdbb"
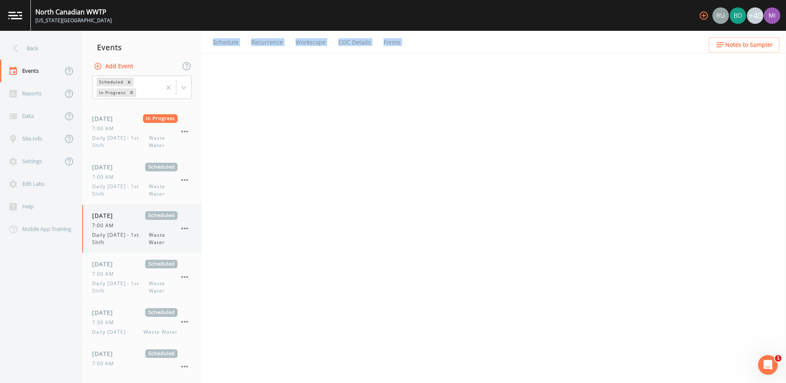
select select "092b3f94-5697-4c94-9891-da161916fdbb"
select select "b6a3c313-748b-4795-a028-792ad310bd60"
select select "092b3f94-5697-4c94-9891-da161916fdbb"
select select "b6a3c313-748b-4795-a028-792ad310bd60"
select select "092b3f94-5697-4c94-9891-da161916fdbb"
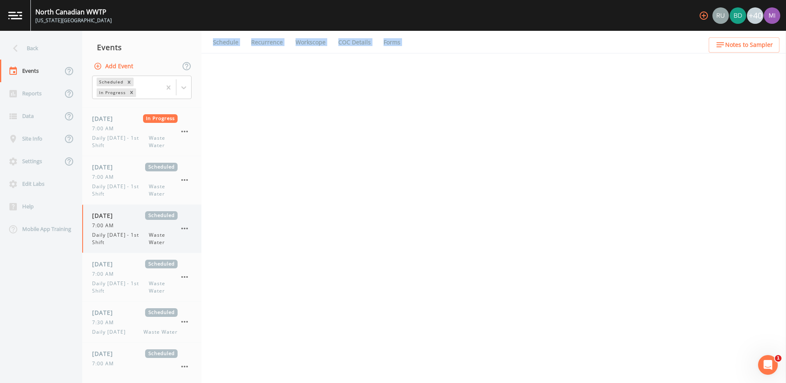
select select "092b3f94-5697-4c94-9891-da161916fdbb"
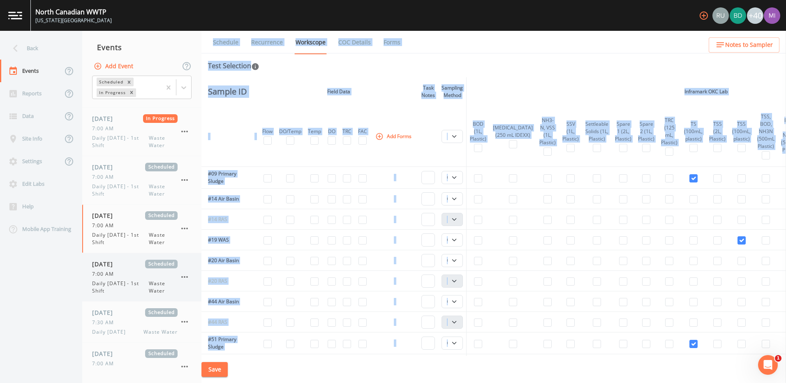
click at [121, 280] on span "Daily [DATE] - 1st Shift" at bounding box center [120, 287] width 57 height 15
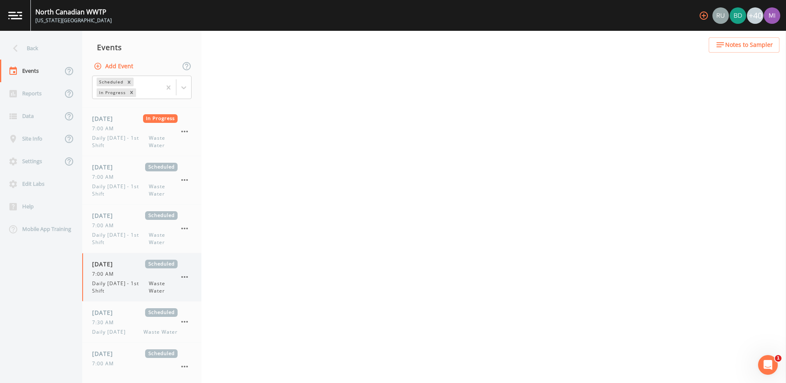
select select "b6a3c313-748b-4795-a028-792ad310bd60"
select select "092b3f94-5697-4c94-9891-da161916fdbb"
select select "b6a3c313-748b-4795-a028-792ad310bd60"
select select "092b3f94-5697-4c94-9891-da161916fdbb"
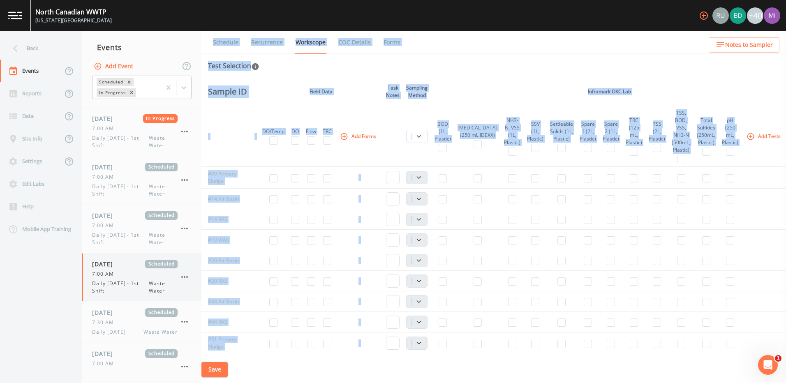
click at [185, 276] on icon "button" at bounding box center [185, 277] width 10 height 10
click at [206, 323] on p "Delete" at bounding box center [225, 325] width 53 height 10
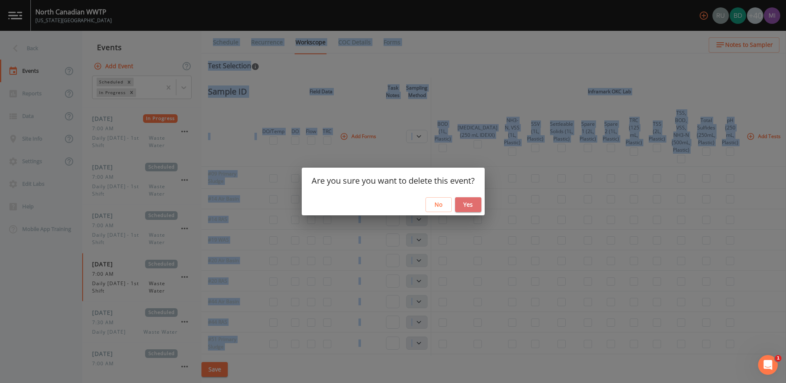
click at [470, 205] on button "Yes" at bounding box center [468, 204] width 26 height 15
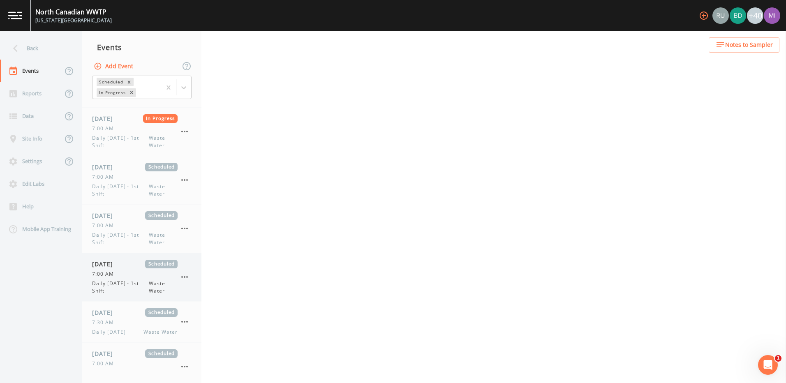
select select "b6a3c313-748b-4795-a028-792ad310bd60"
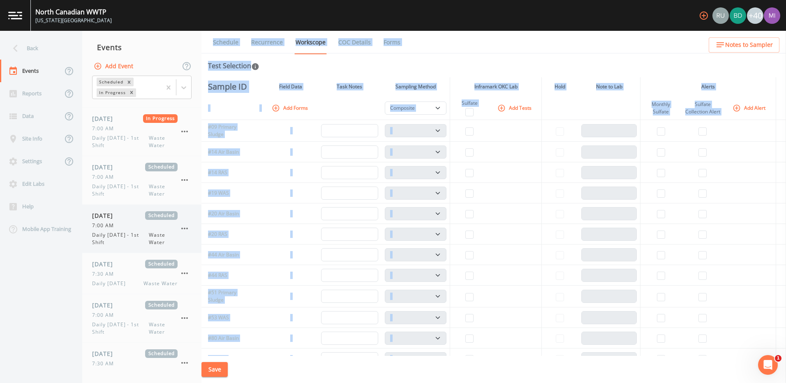
click at [119, 231] on span "Daily [DATE] - 1st Shift" at bounding box center [120, 238] width 57 height 15
select select "092b3f94-5697-4c94-9891-da161916fdbb"
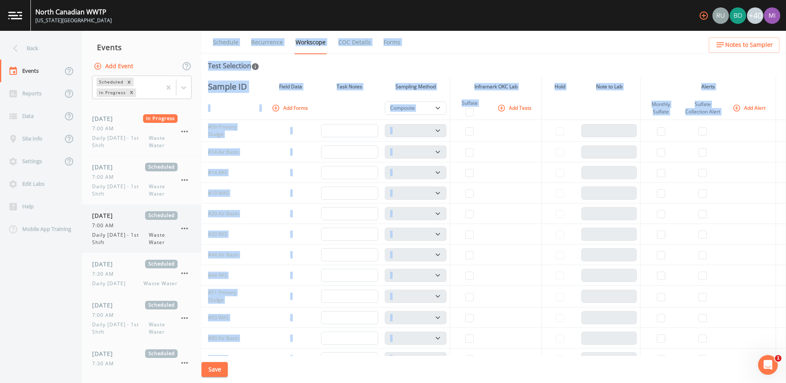
select select "092b3f94-5697-4c94-9891-da161916fdbb"
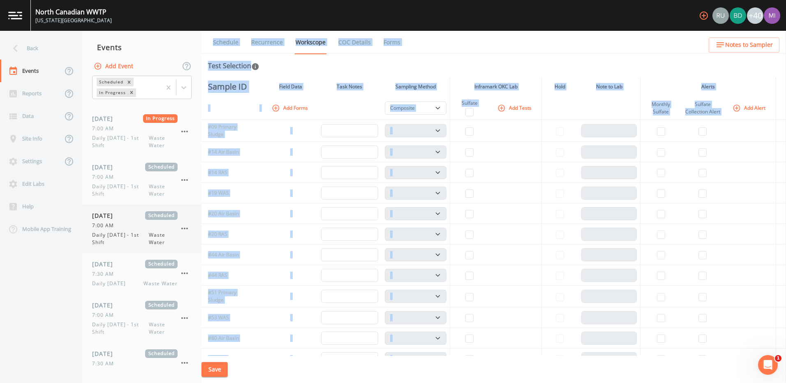
select select "092b3f94-5697-4c94-9891-da161916fdbb"
select select "b6a3c313-748b-4795-a028-792ad310bd60"
select select "092b3f94-5697-4c94-9891-da161916fdbb"
select select "b6a3c313-748b-4795-a028-792ad310bd60"
select select "092b3f94-5697-4c94-9891-da161916fdbb"
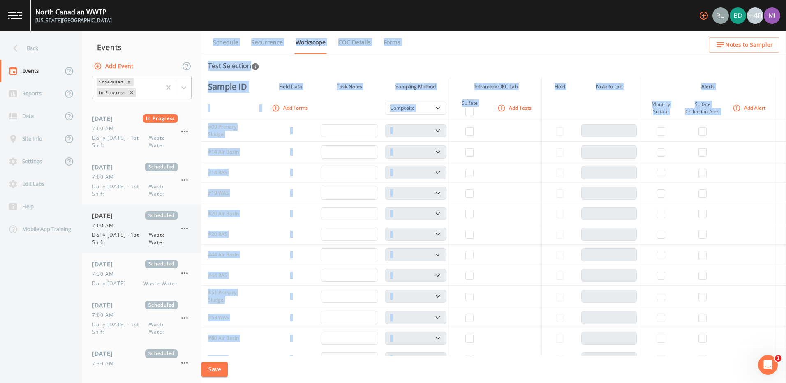
select select "092b3f94-5697-4c94-9891-da161916fdbb"
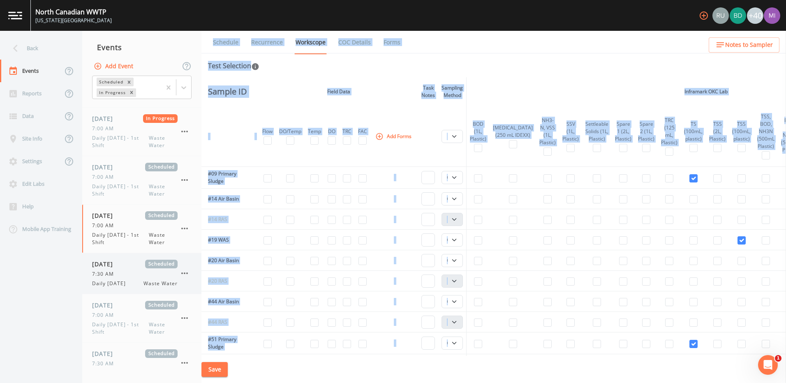
click at [113, 282] on span "Daily [DATE]" at bounding box center [111, 283] width 39 height 7
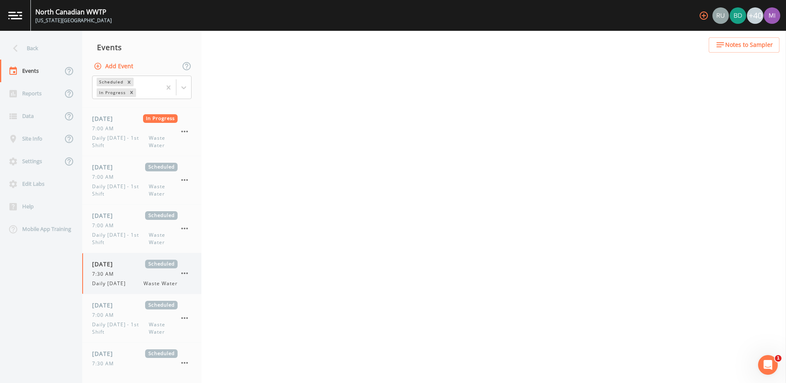
select select "b6a3c313-748b-4795-a028-792ad310bd60"
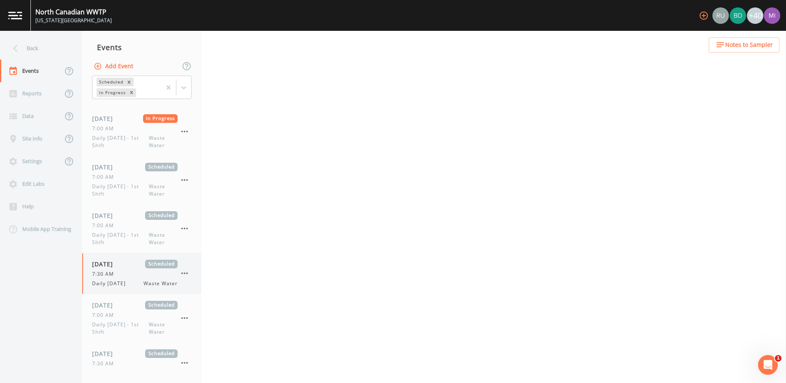
select select "b6a3c313-748b-4795-a028-792ad310bd60"
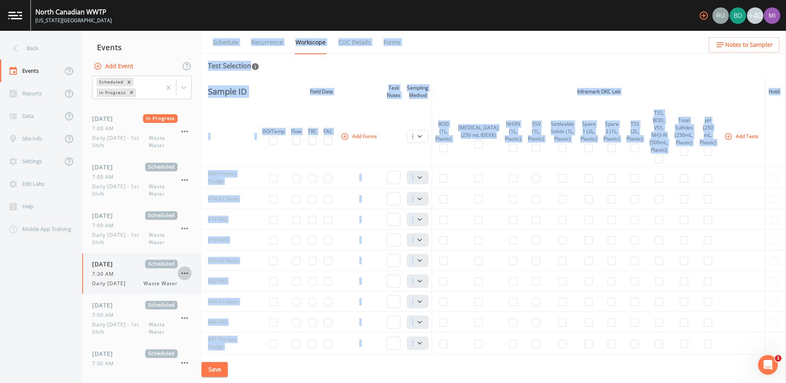
click at [182, 271] on icon "button" at bounding box center [185, 273] width 10 height 10
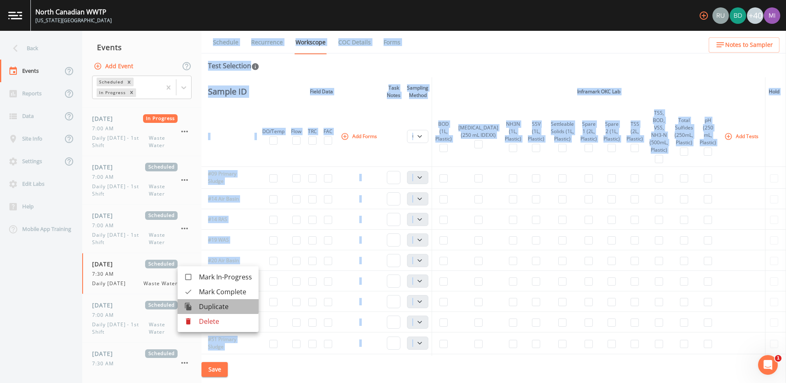
click at [203, 303] on span "Duplicate" at bounding box center [225, 307] width 53 height 10
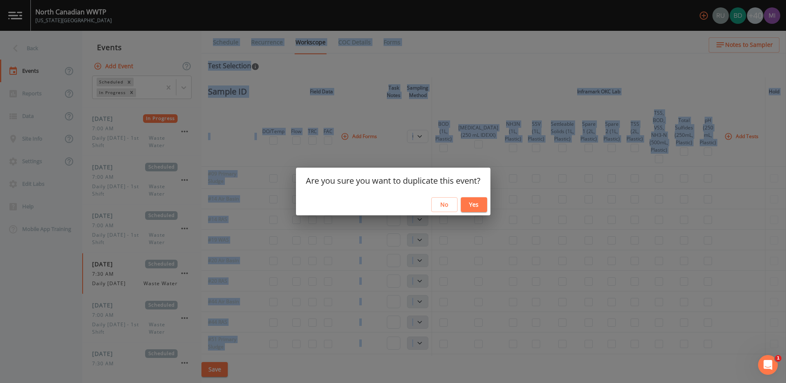
click at [472, 204] on button "Yes" at bounding box center [474, 204] width 26 height 15
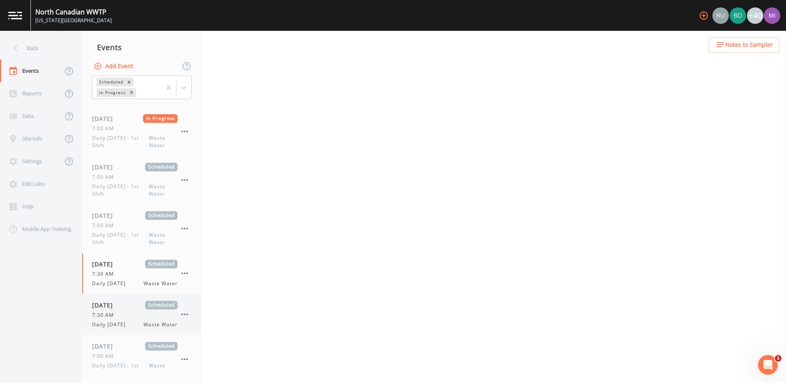
select select "b6a3c313-748b-4795-a028-792ad310bd60"
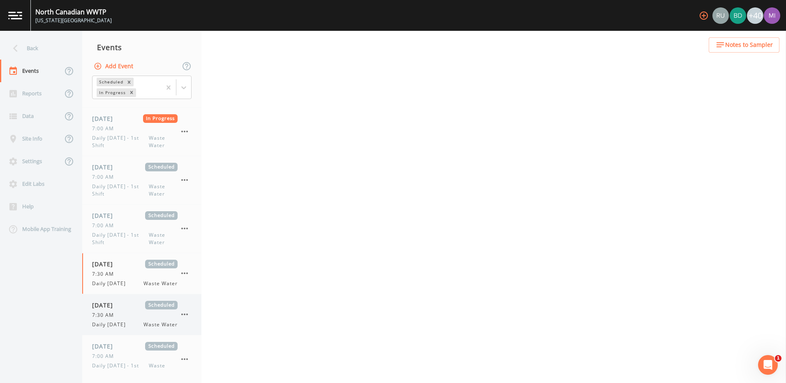
select select "b6a3c313-748b-4795-a028-792ad310bd60"
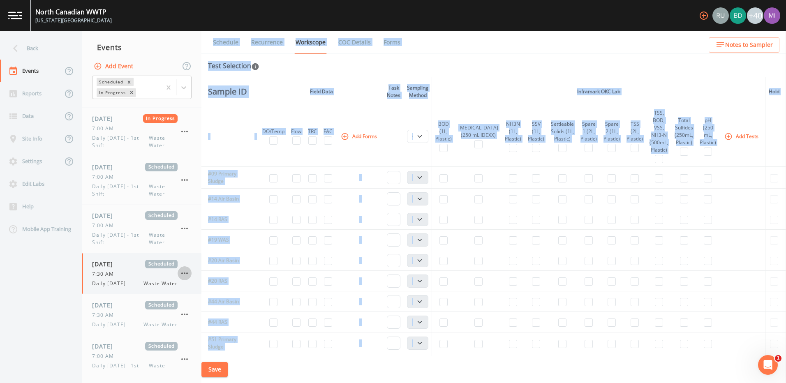
click at [186, 272] on icon "button" at bounding box center [185, 273] width 10 height 10
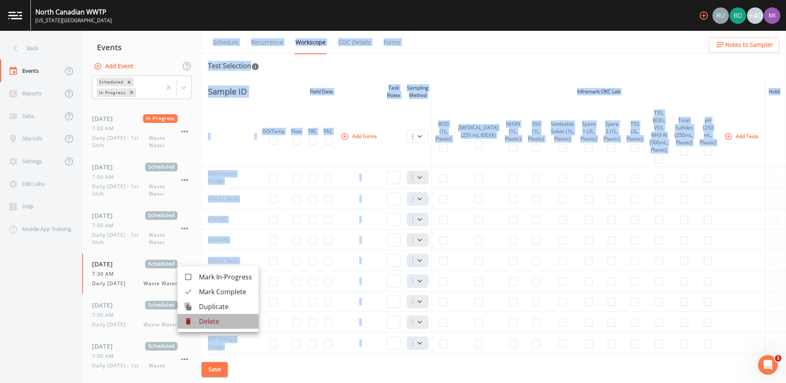
click at [204, 323] on p "Delete" at bounding box center [225, 321] width 53 height 10
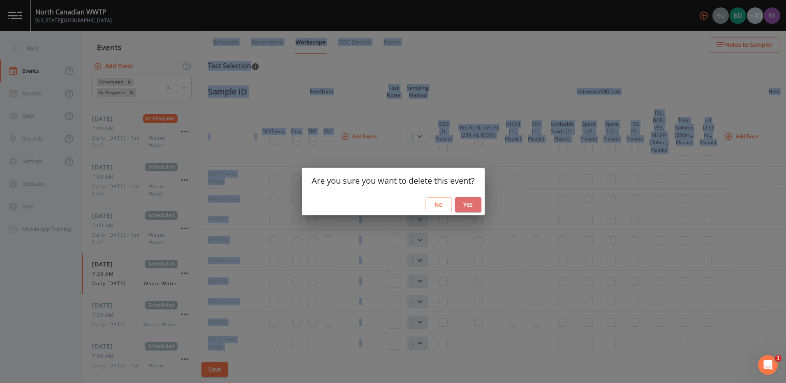
click at [471, 202] on button "Yes" at bounding box center [468, 204] width 26 height 15
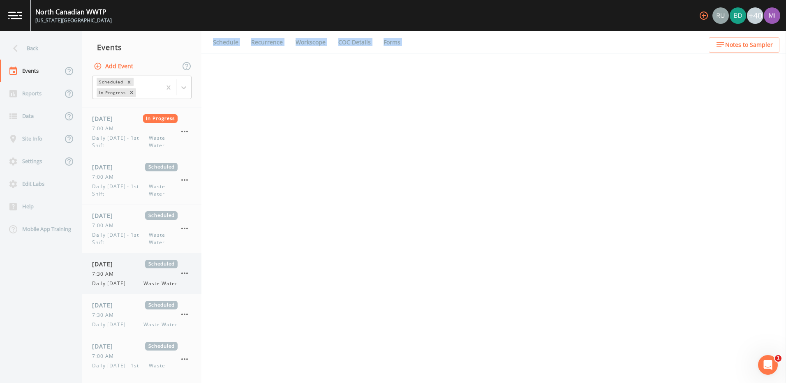
select select "b6a3c313-748b-4795-a028-792ad310bd60"
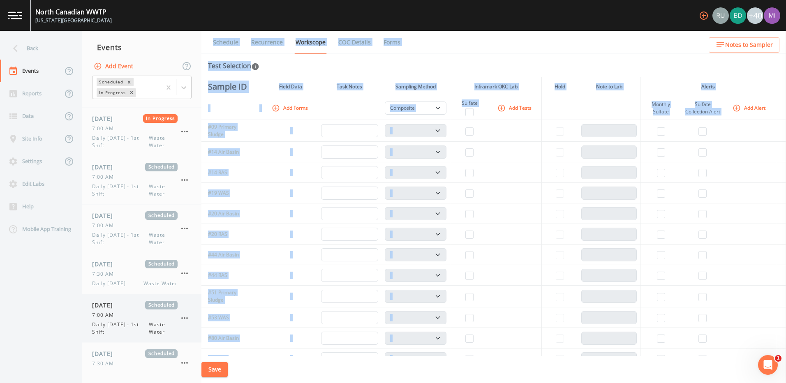
click at [112, 319] on div "[DATE] Scheduled 7:00 AM Daily [DATE] - 1st Shift Waste Water" at bounding box center [134, 318] width 85 height 35
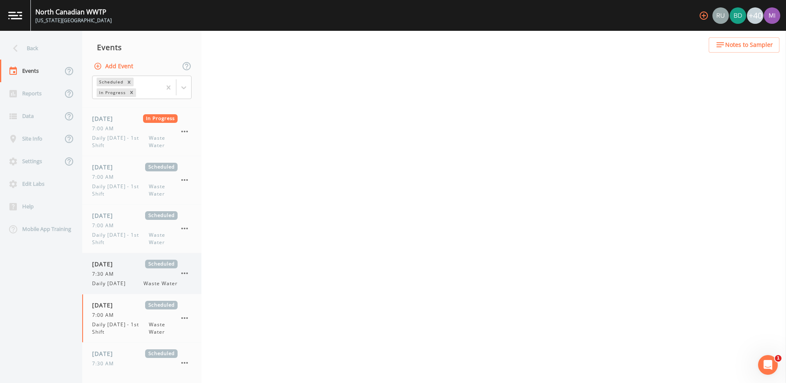
select select "092b3f94-5697-4c94-9891-da161916fdbb"
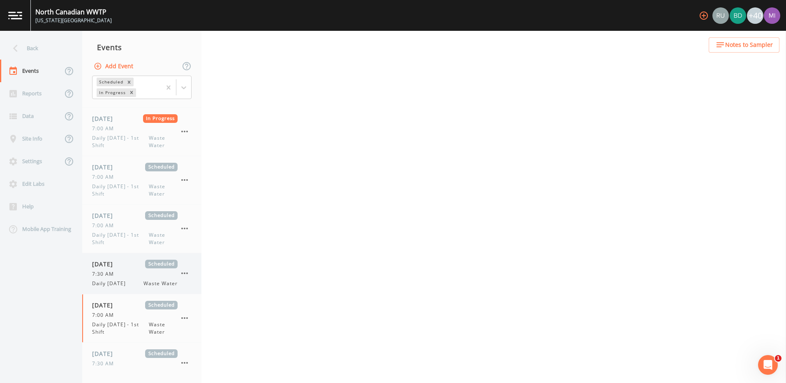
select select "b6a3c313-748b-4795-a028-792ad310bd60"
select select "092b3f94-5697-4c94-9891-da161916fdbb"
select select "b6a3c313-748b-4795-a028-792ad310bd60"
select select "092b3f94-5697-4c94-9891-da161916fdbb"
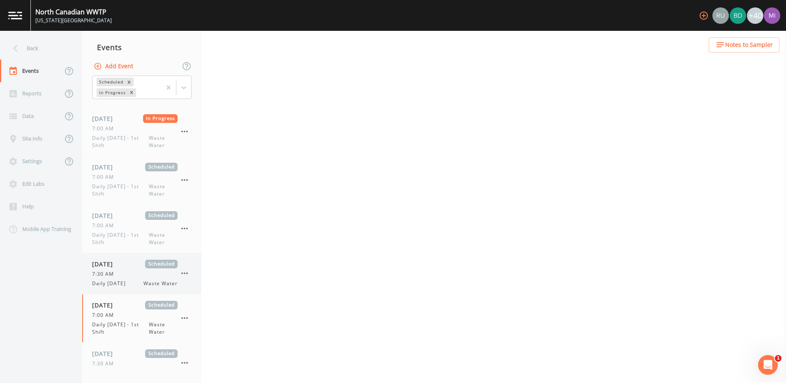
select select "092b3f94-5697-4c94-9891-da161916fdbb"
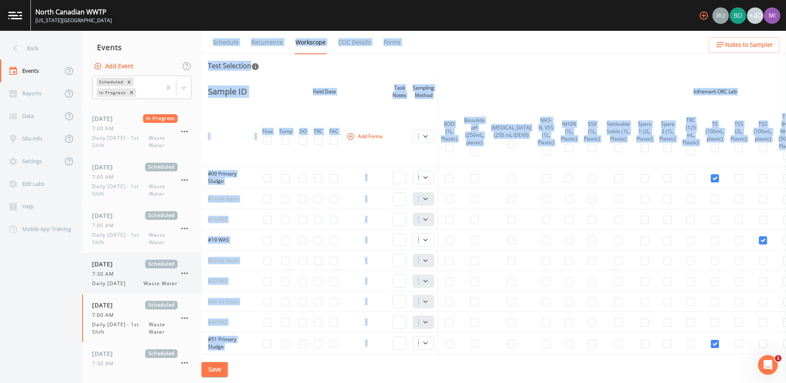
click at [125, 284] on span "Daily [DATE]" at bounding box center [111, 283] width 39 height 7
select select "b6a3c313-748b-4795-a028-792ad310bd60"
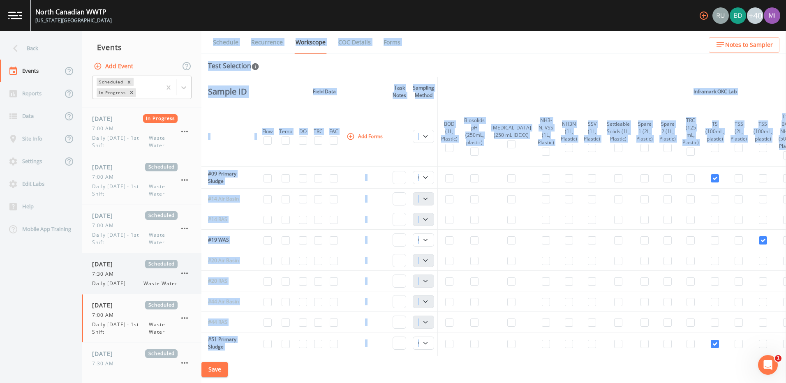
select select "b6a3c313-748b-4795-a028-792ad310bd60"
